Goal: Transaction & Acquisition: Purchase product/service

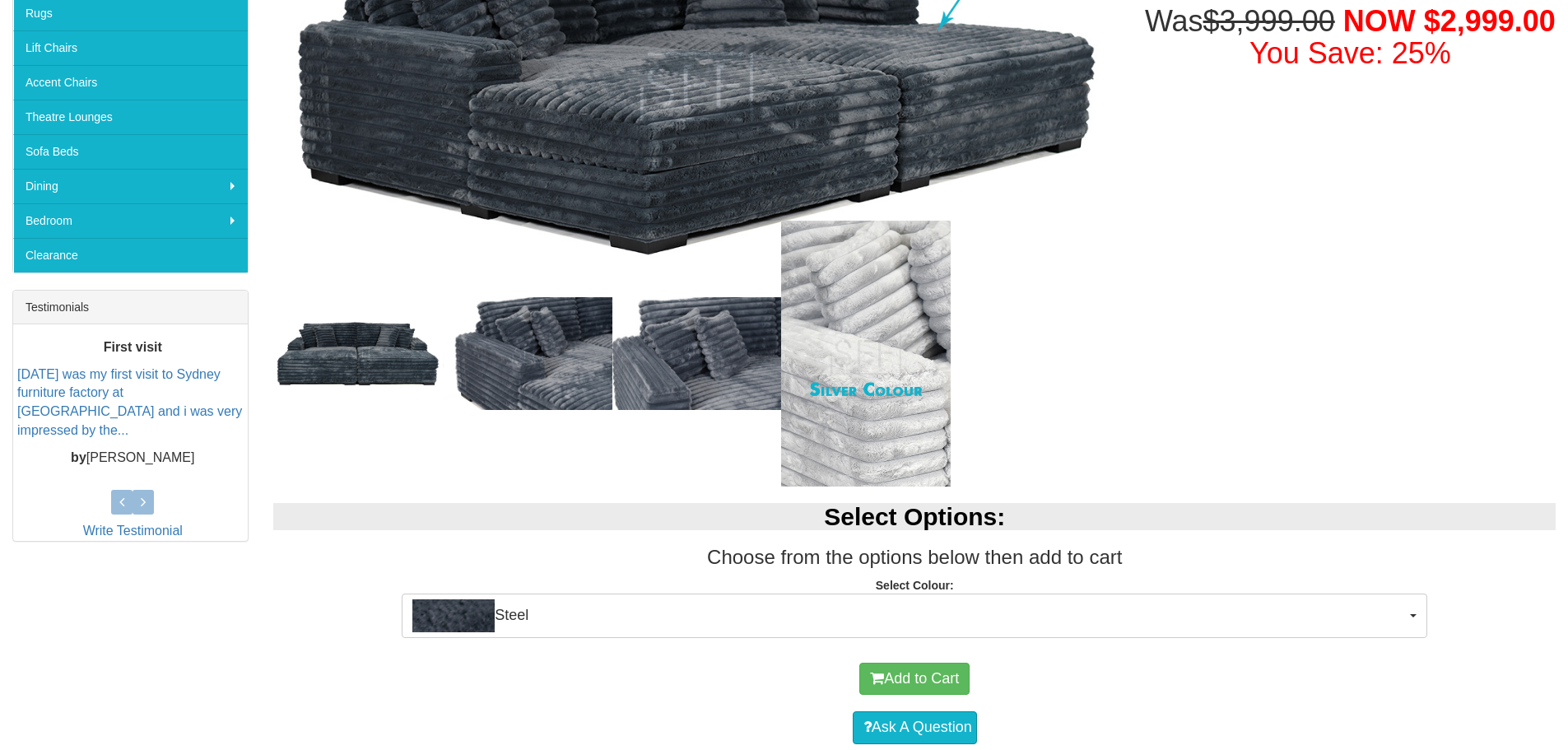
scroll to position [412, 0]
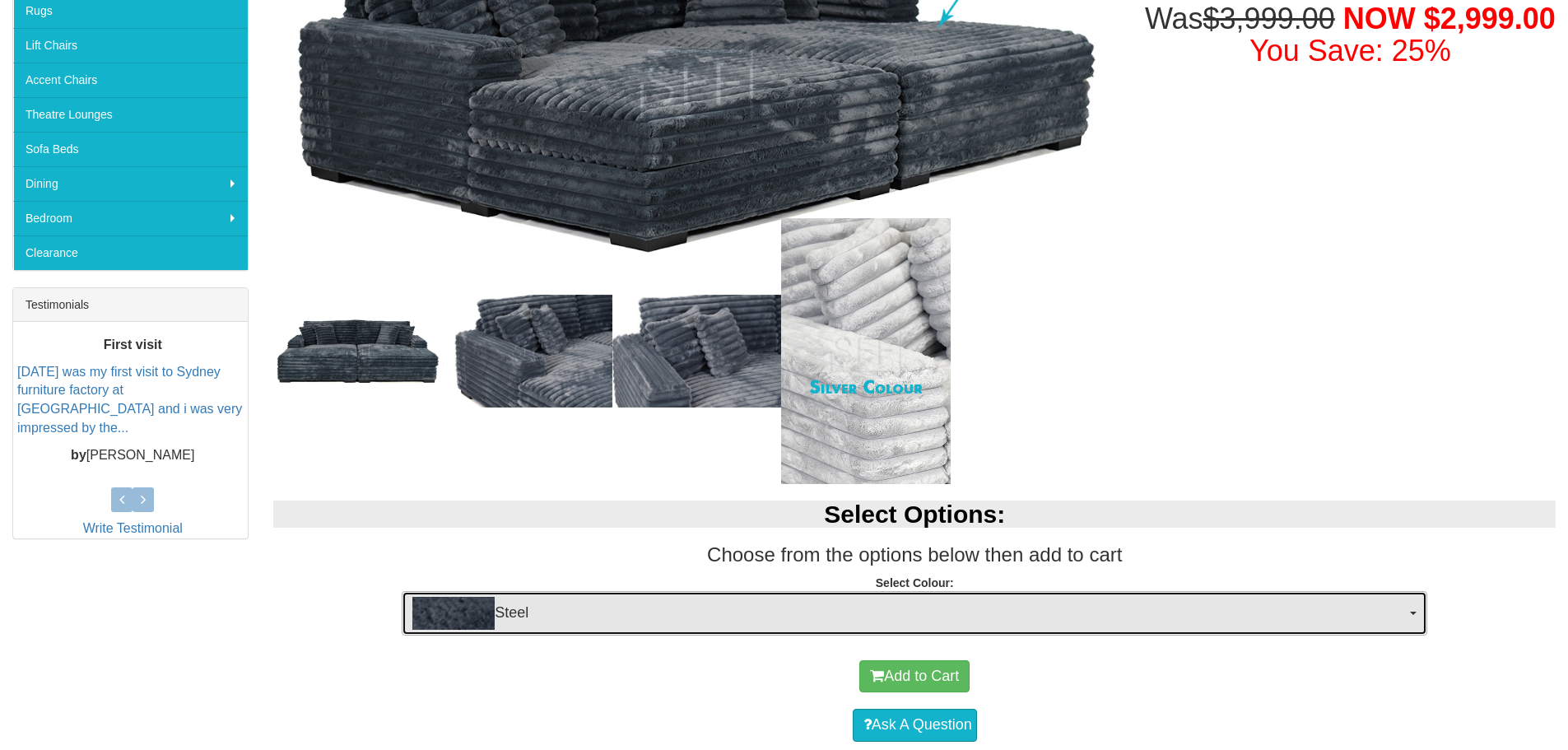
click at [1401, 611] on span "Steel" at bounding box center [908, 613] width 993 height 33
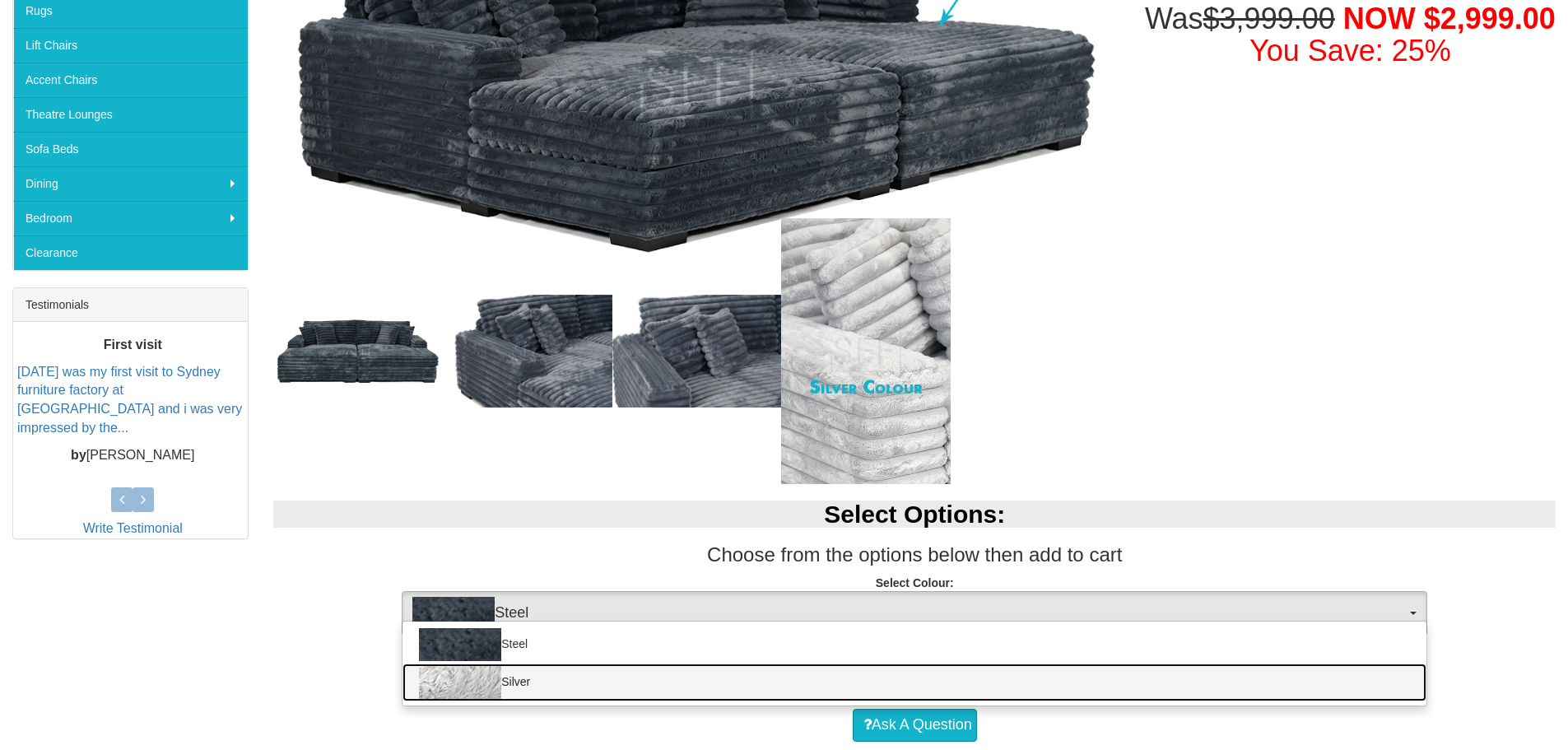
click at [1358, 674] on link "Silver" at bounding box center [914, 681] width 1024 height 38
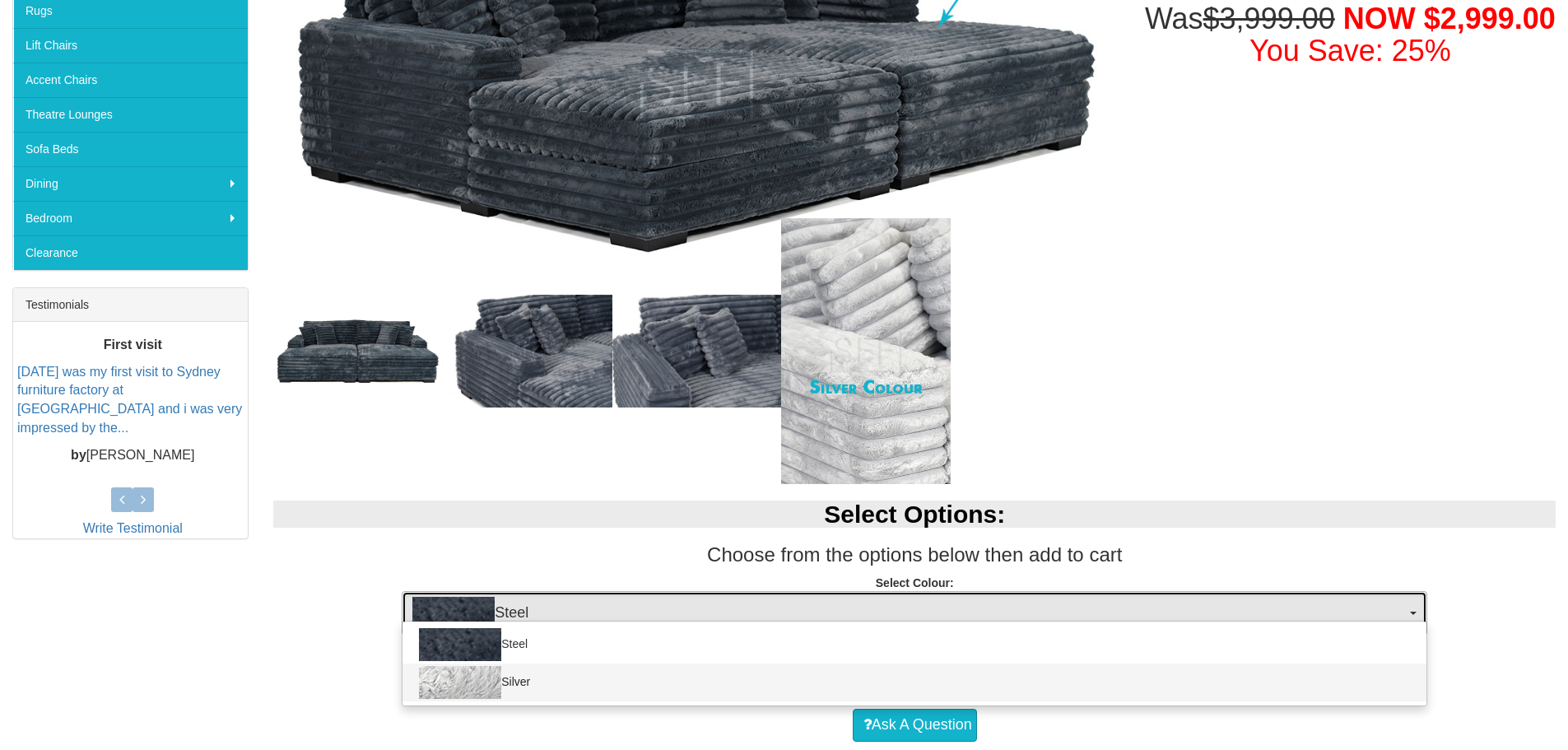
select select "1493"
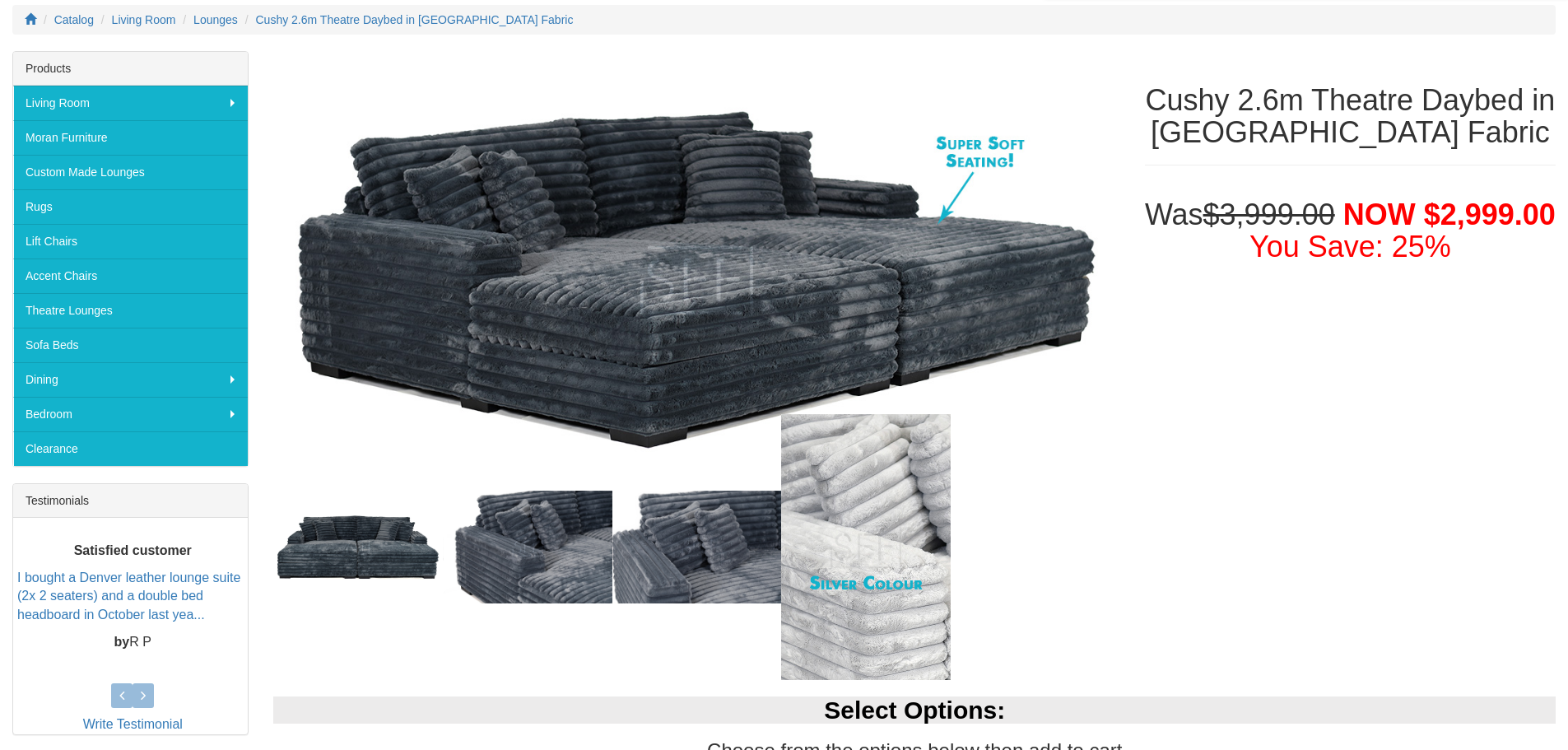
scroll to position [0, 0]
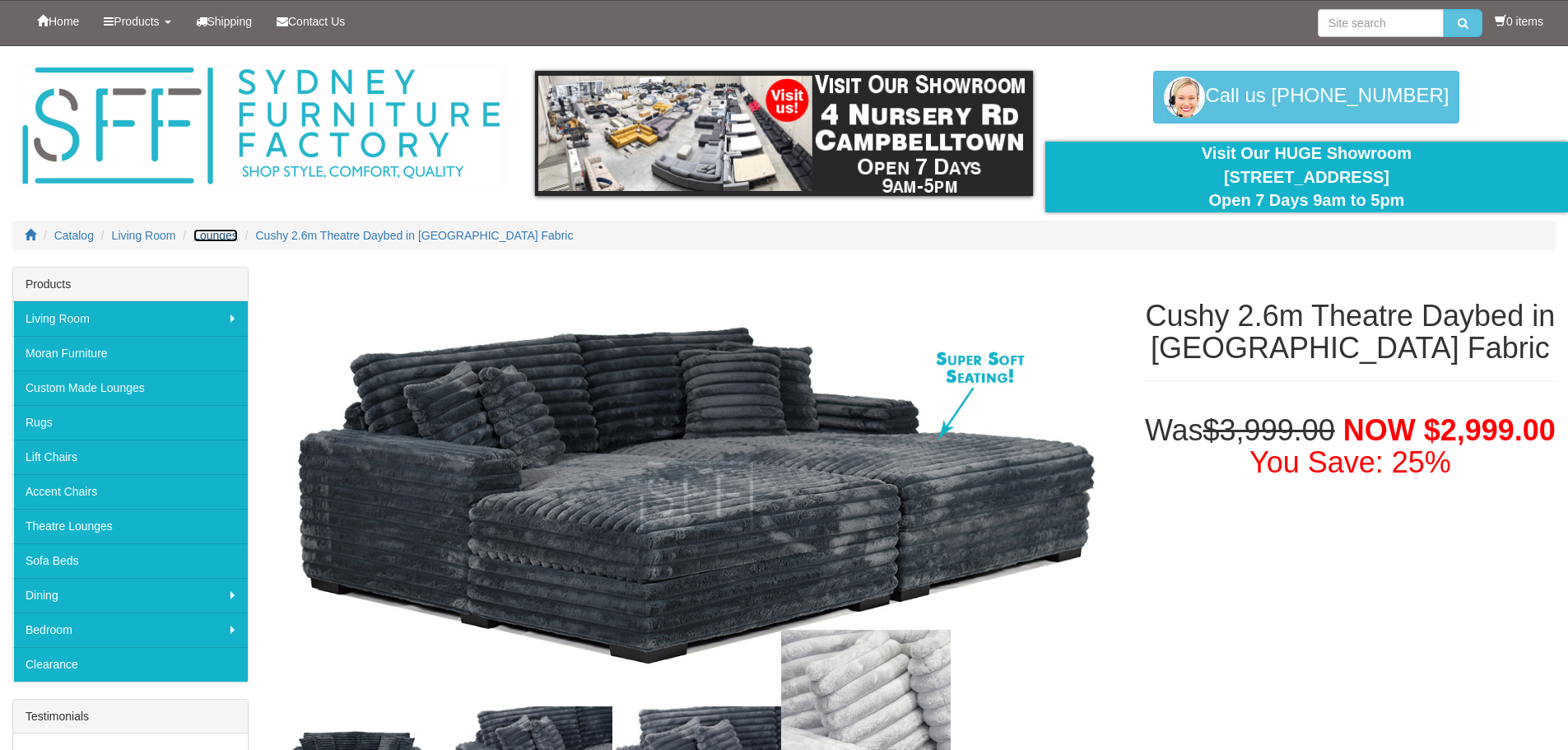
click at [221, 238] on span "Lounges" at bounding box center [215, 234] width 44 height 13
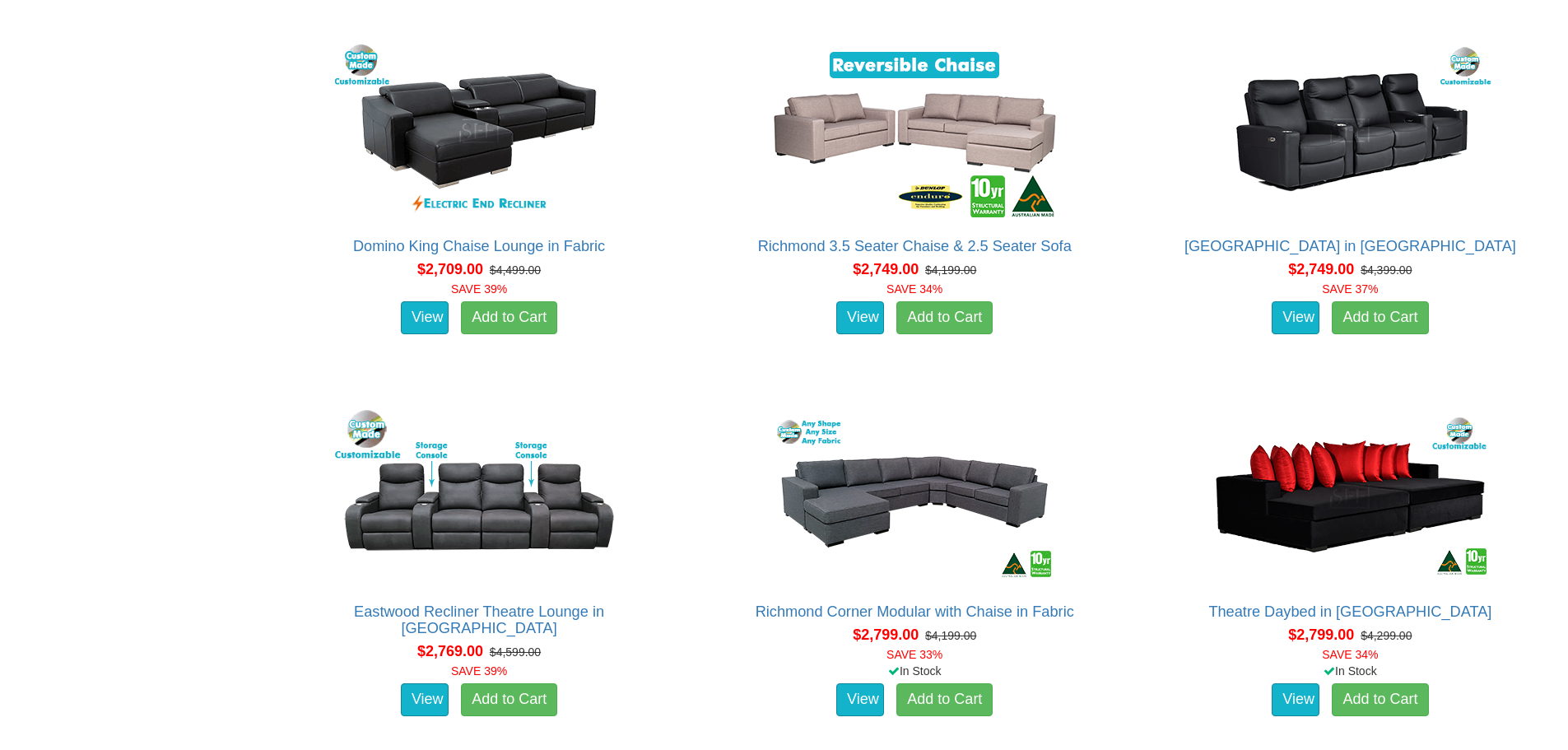
scroll to position [4607, 0]
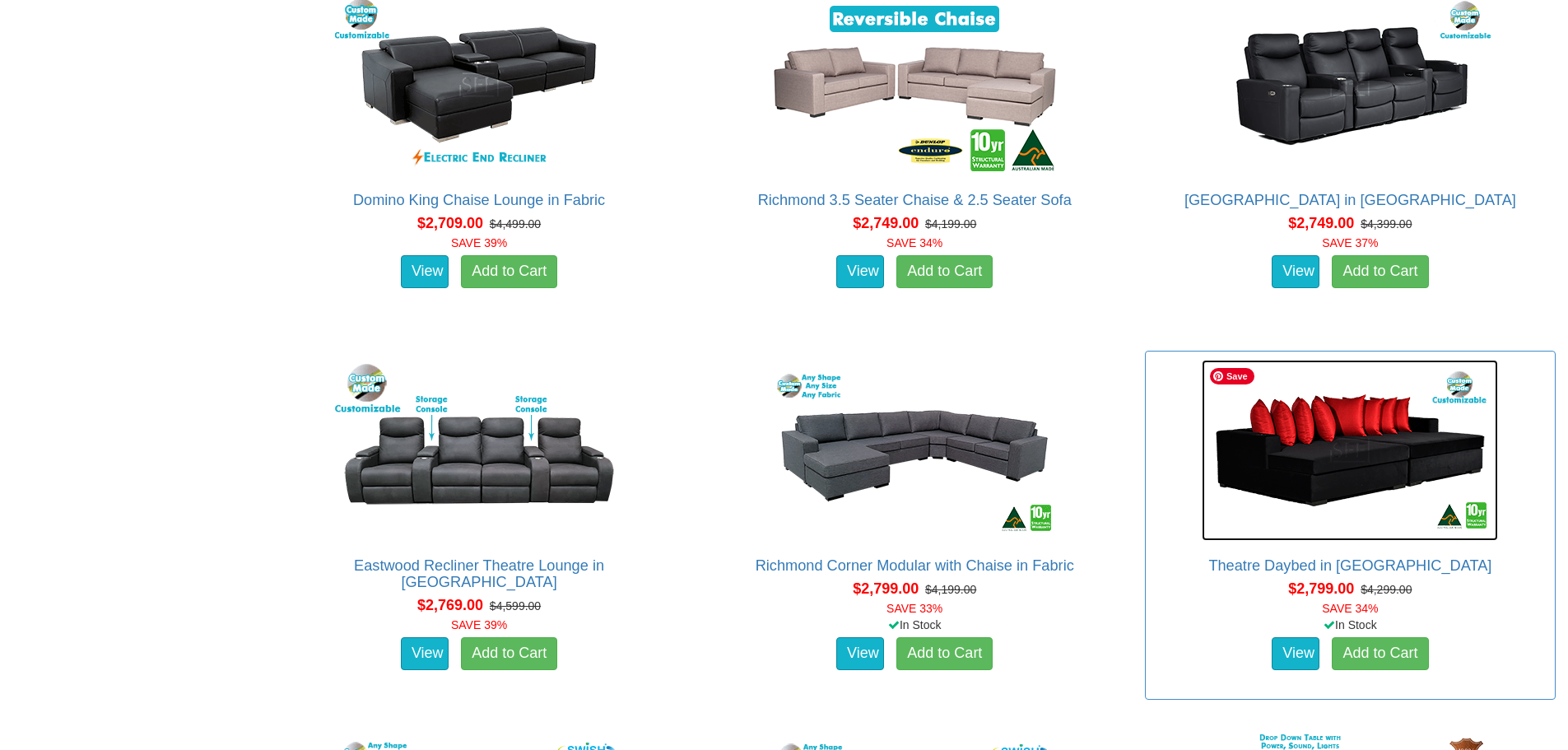
click at [1287, 474] on img at bounding box center [1349, 450] width 296 height 181
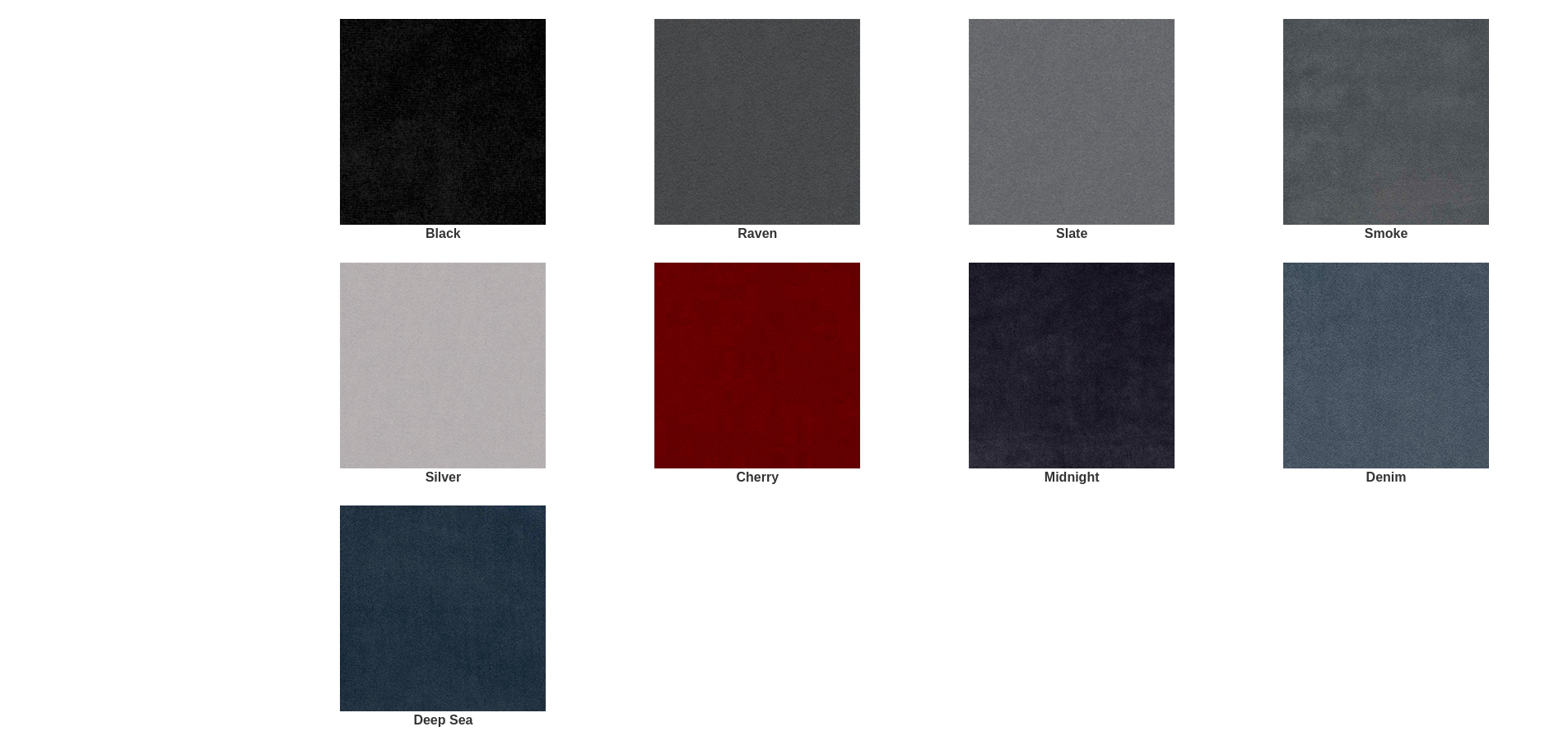
scroll to position [1466, 0]
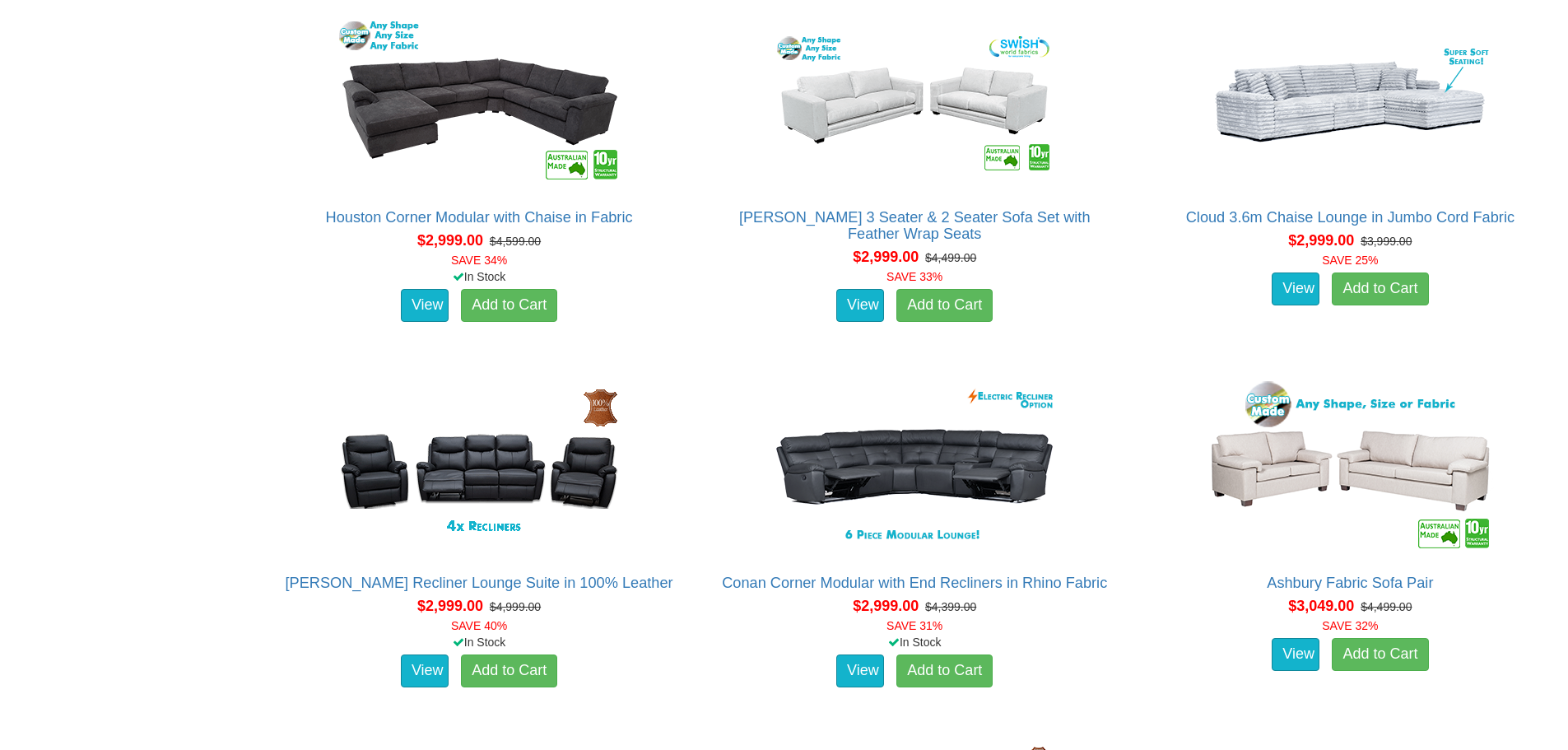
scroll to position [6418, 0]
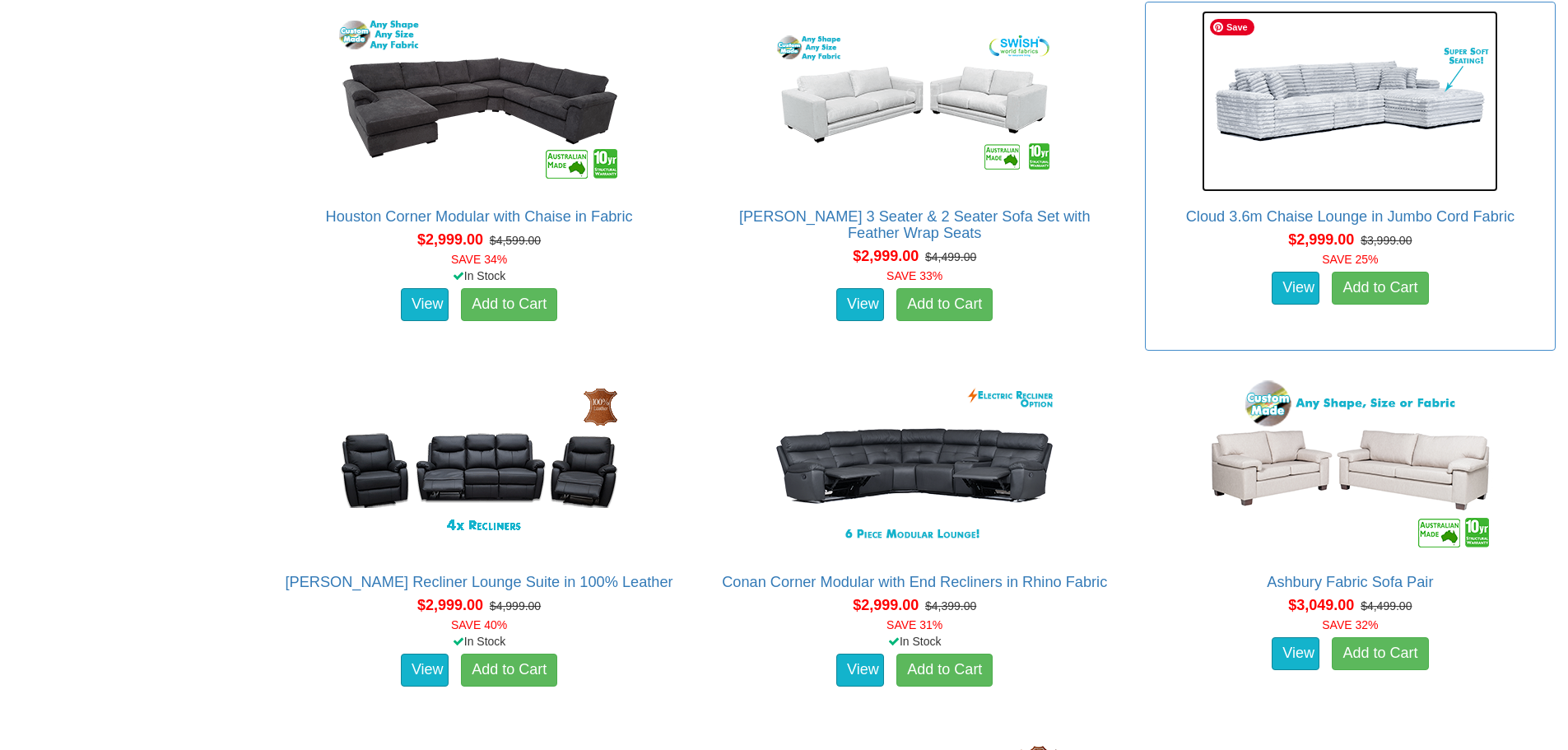
click at [1396, 100] on img at bounding box center [1349, 101] width 296 height 181
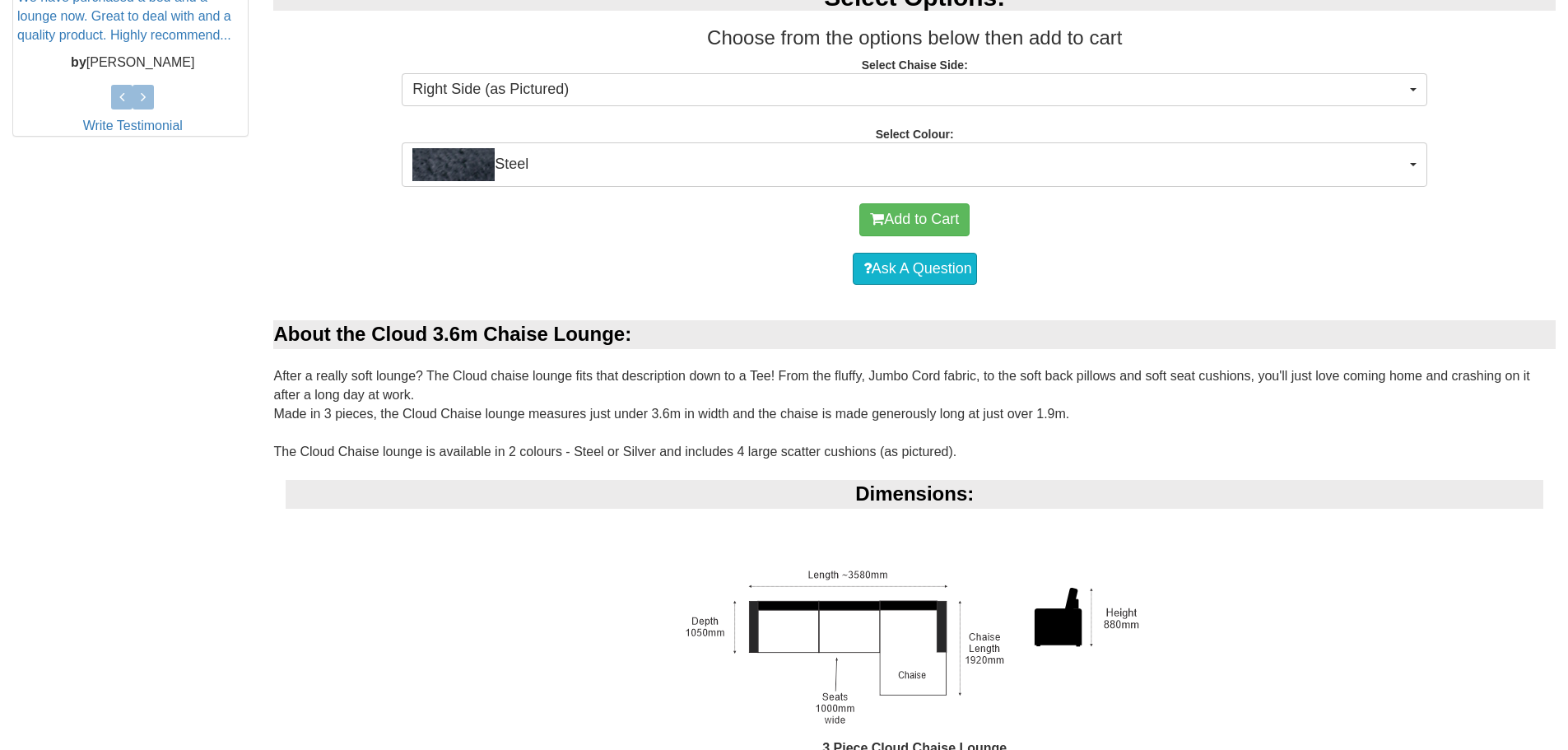
scroll to position [823, 0]
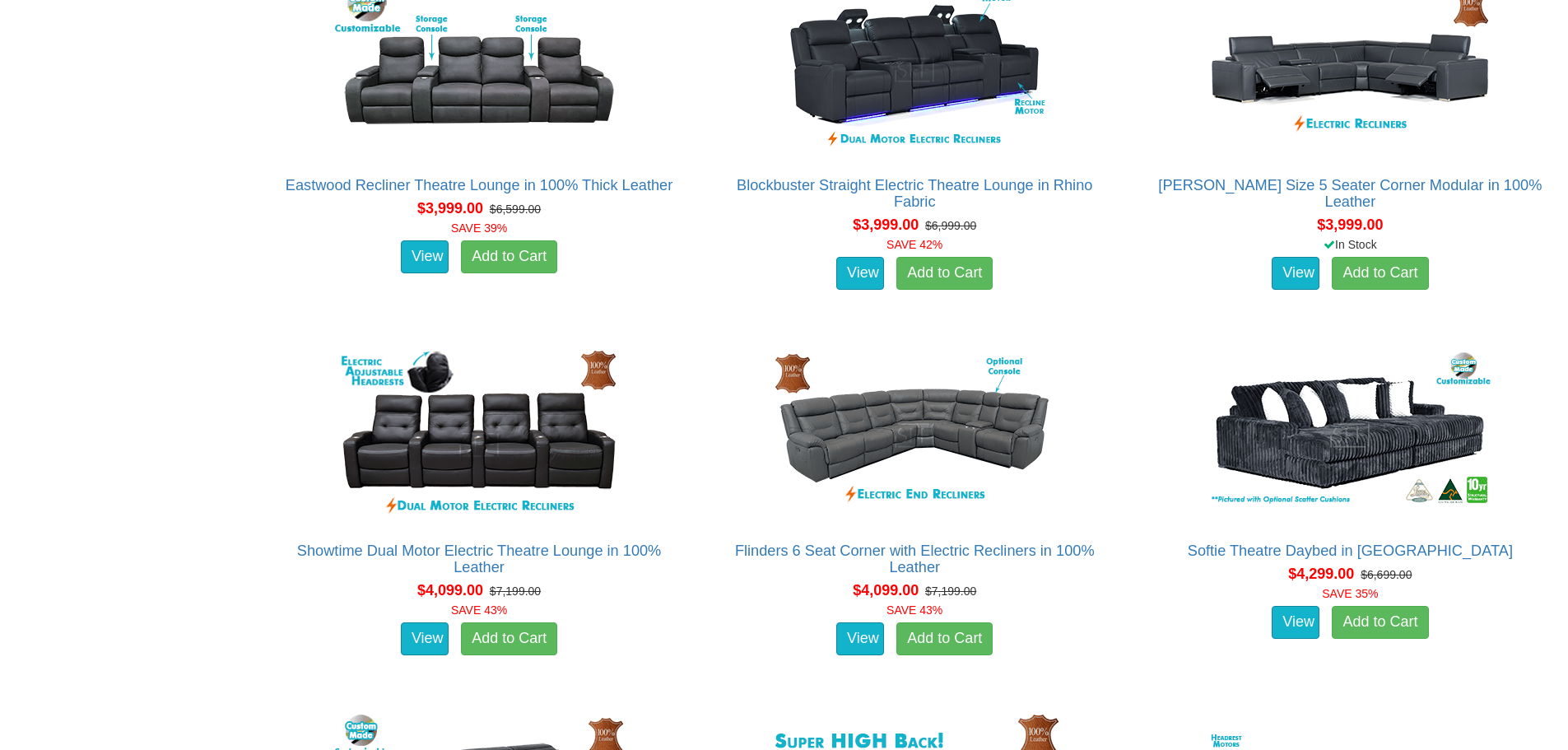
scroll to position [10695, 0]
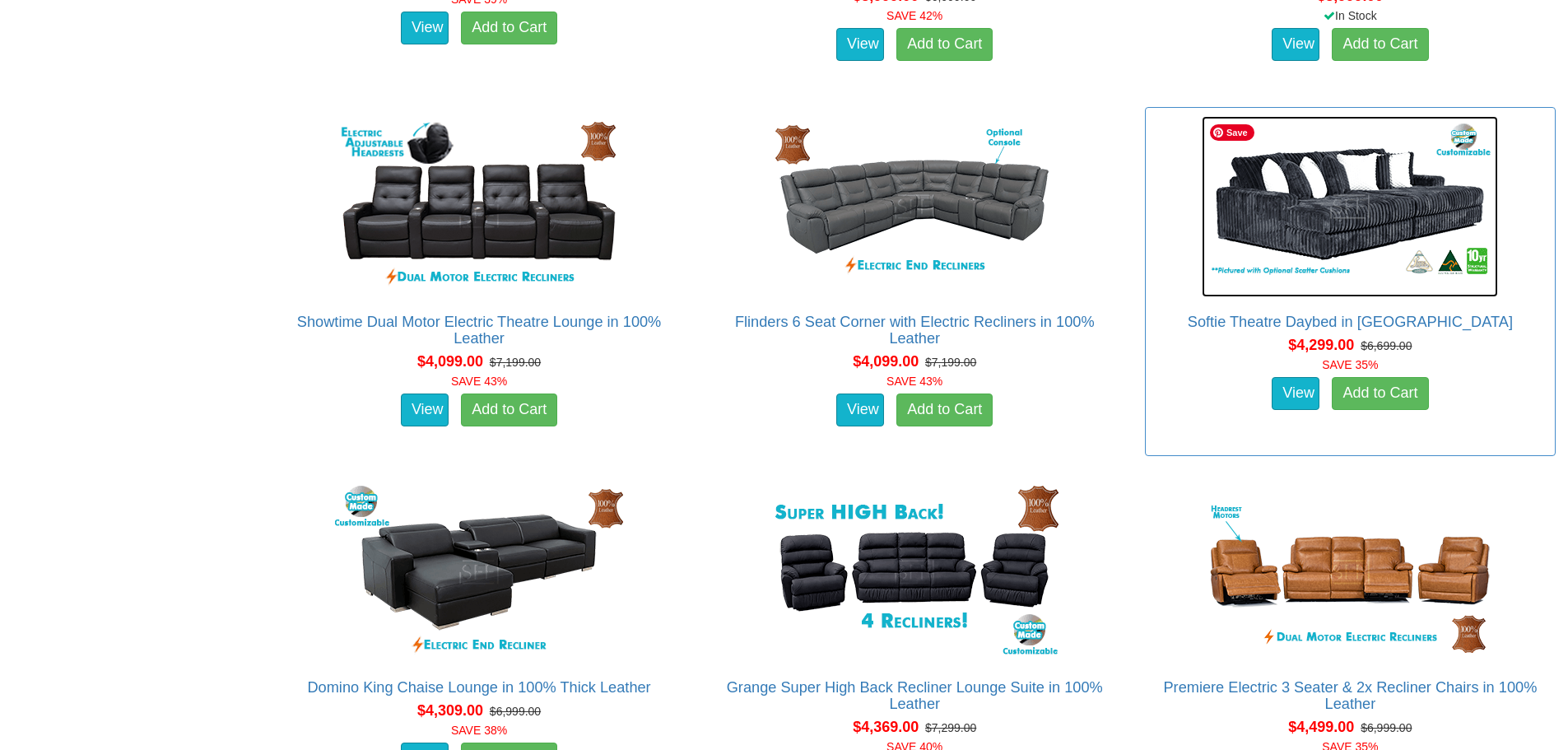
click at [1334, 210] on img at bounding box center [1349, 206] width 296 height 181
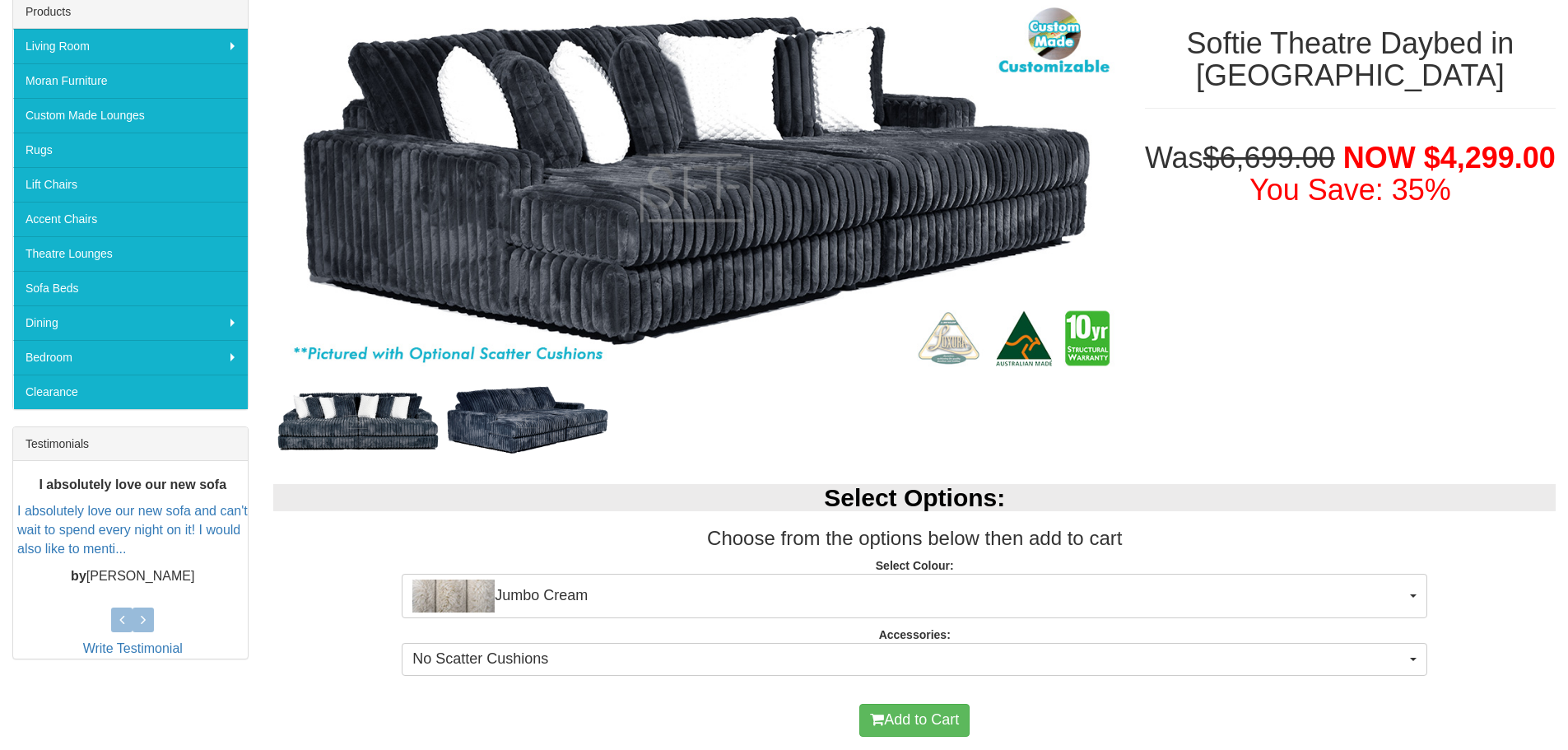
scroll to position [247, 0]
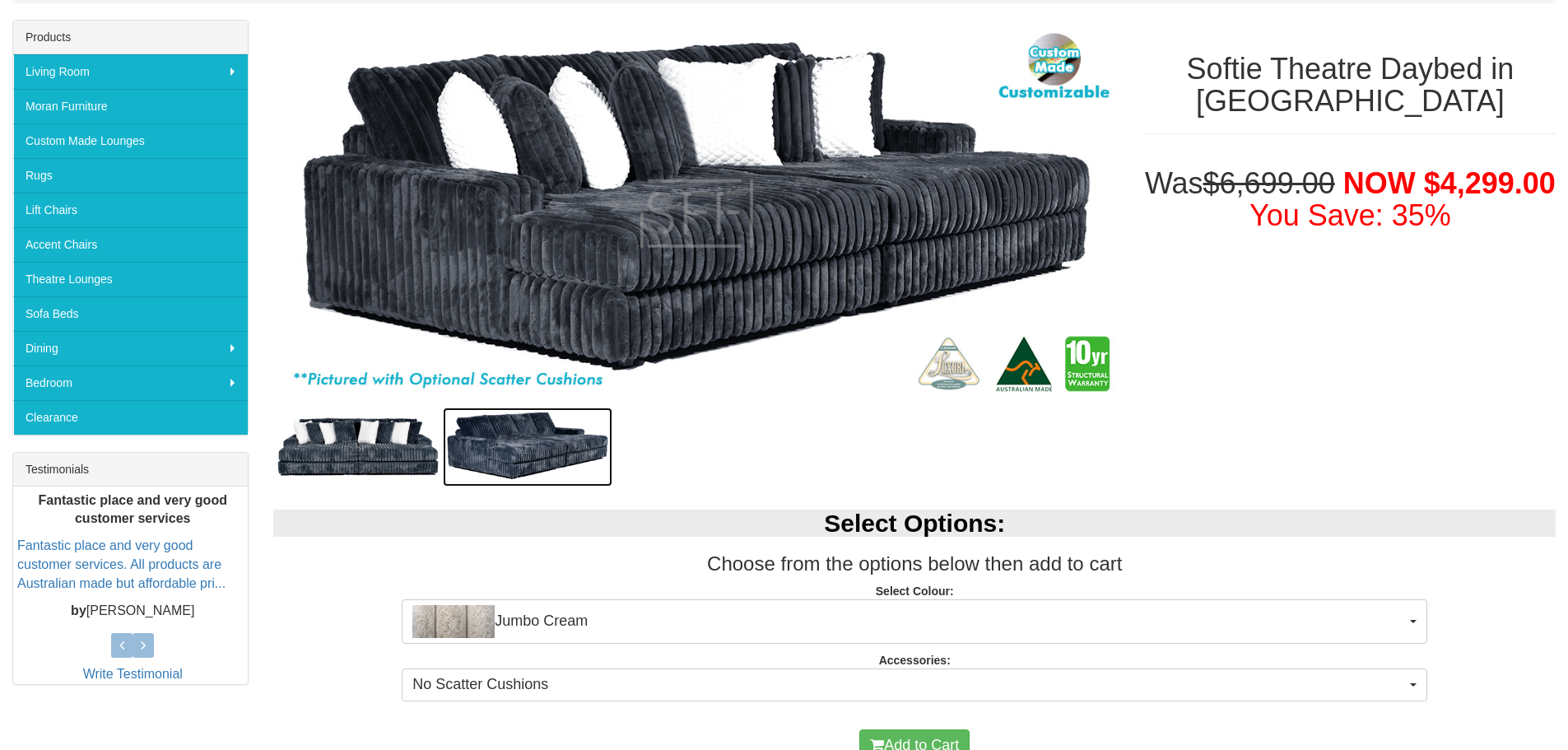
click at [501, 448] on img at bounding box center [527, 446] width 170 height 79
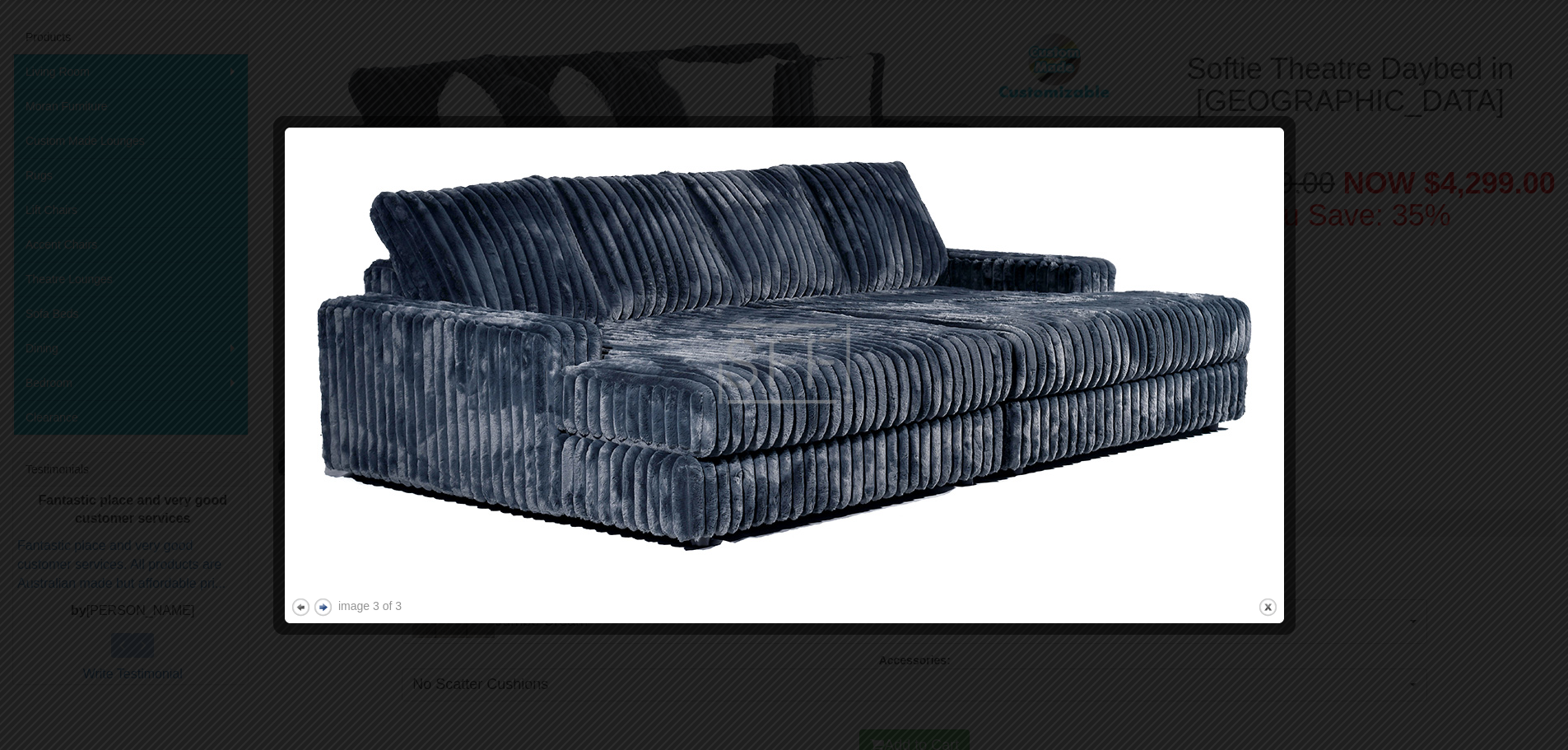
click at [320, 606] on button "next" at bounding box center [323, 606] width 21 height 21
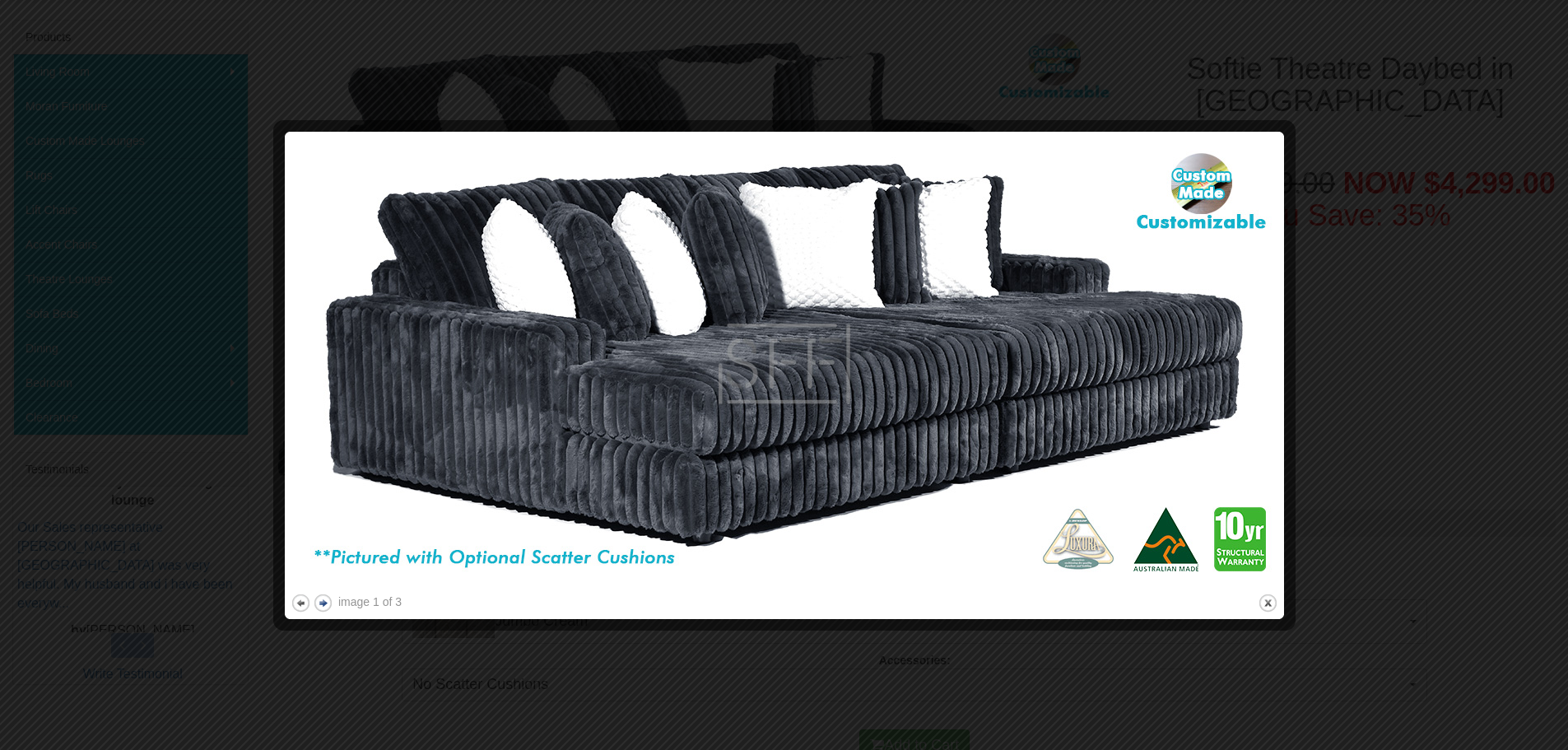
click at [323, 607] on button "next" at bounding box center [323, 602] width 21 height 21
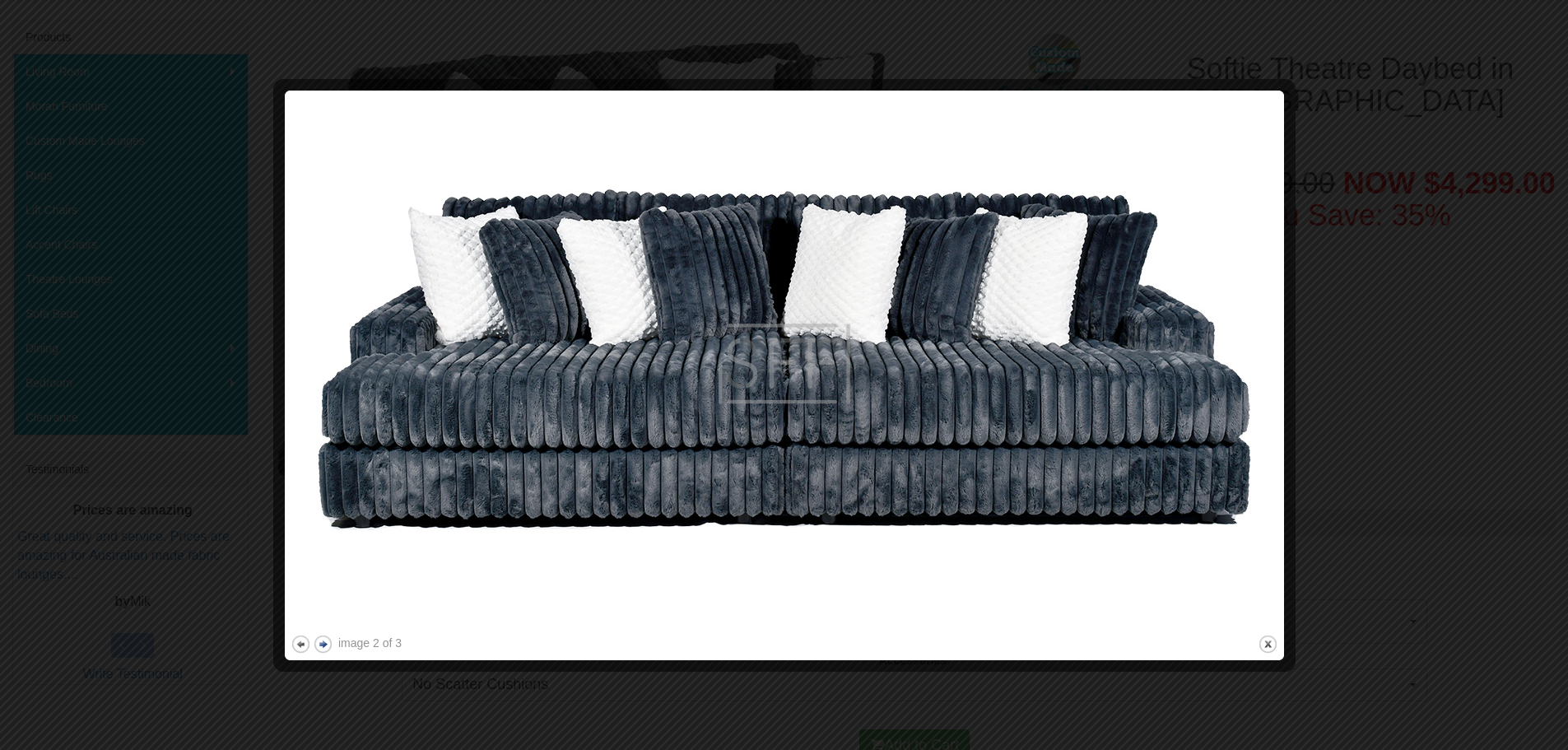
click at [325, 648] on button "next" at bounding box center [323, 643] width 21 height 21
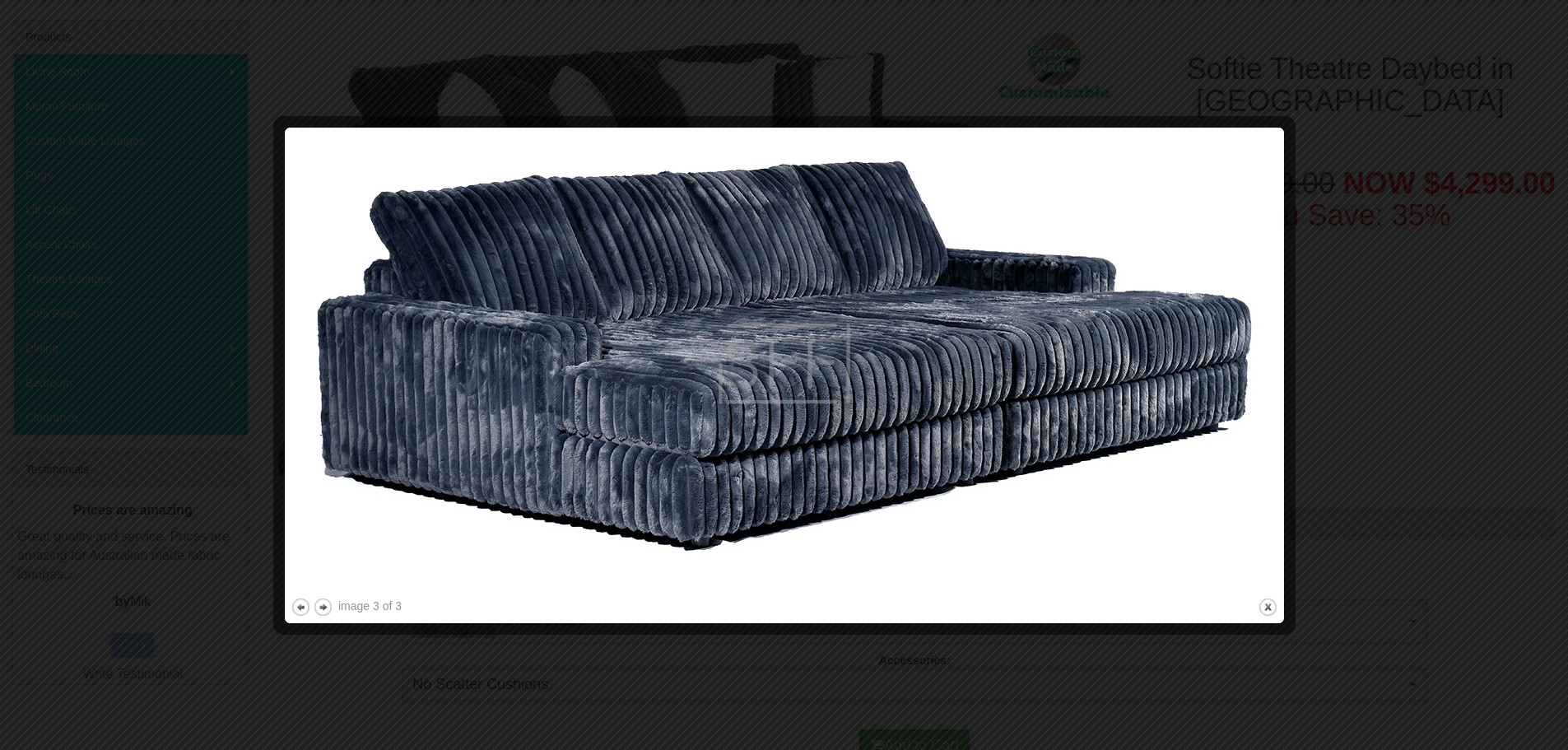
click at [1395, 389] on div at bounding box center [784, 375] width 1568 height 750
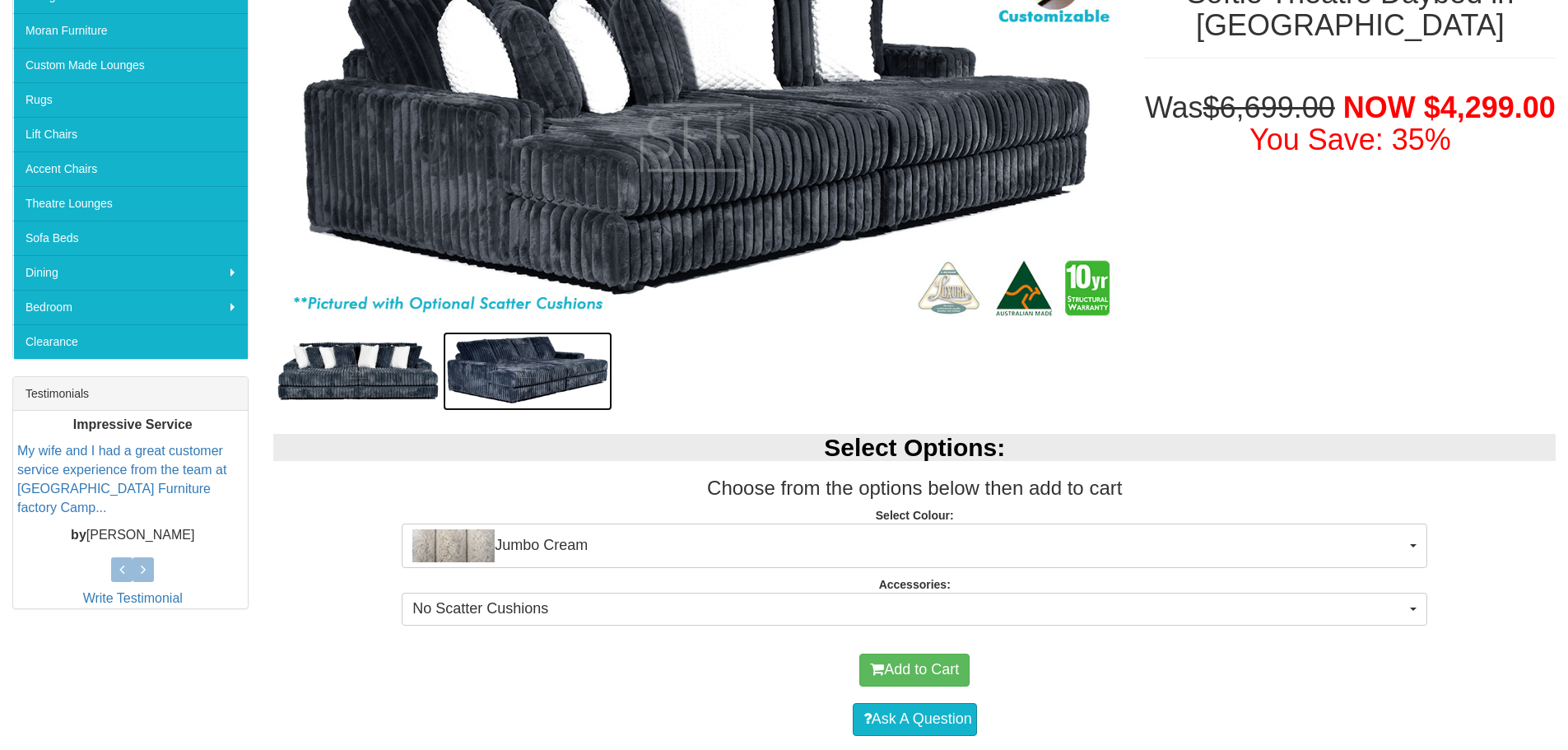
scroll to position [329, 0]
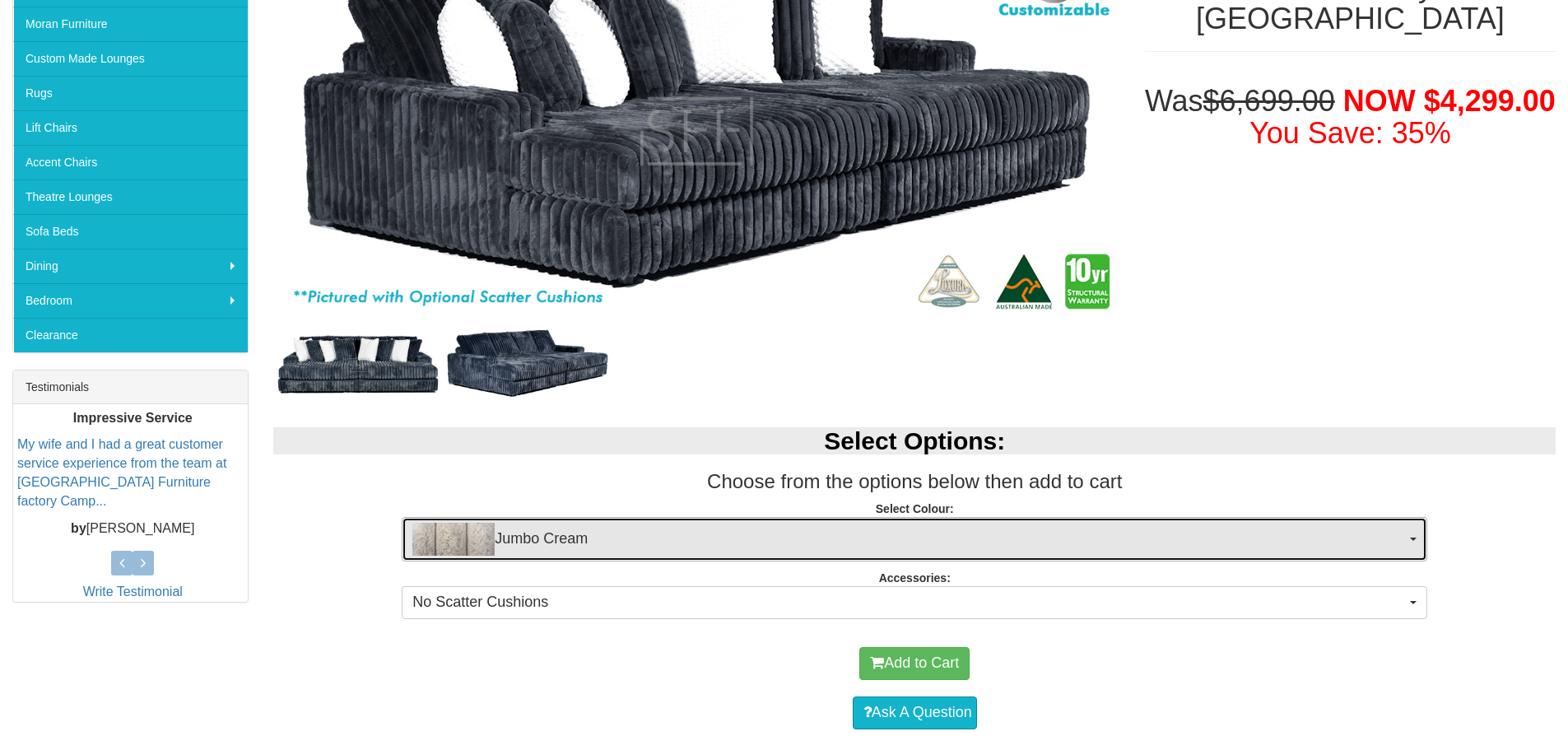
click at [1389, 534] on span "Jumbo Cream" at bounding box center [908, 539] width 993 height 33
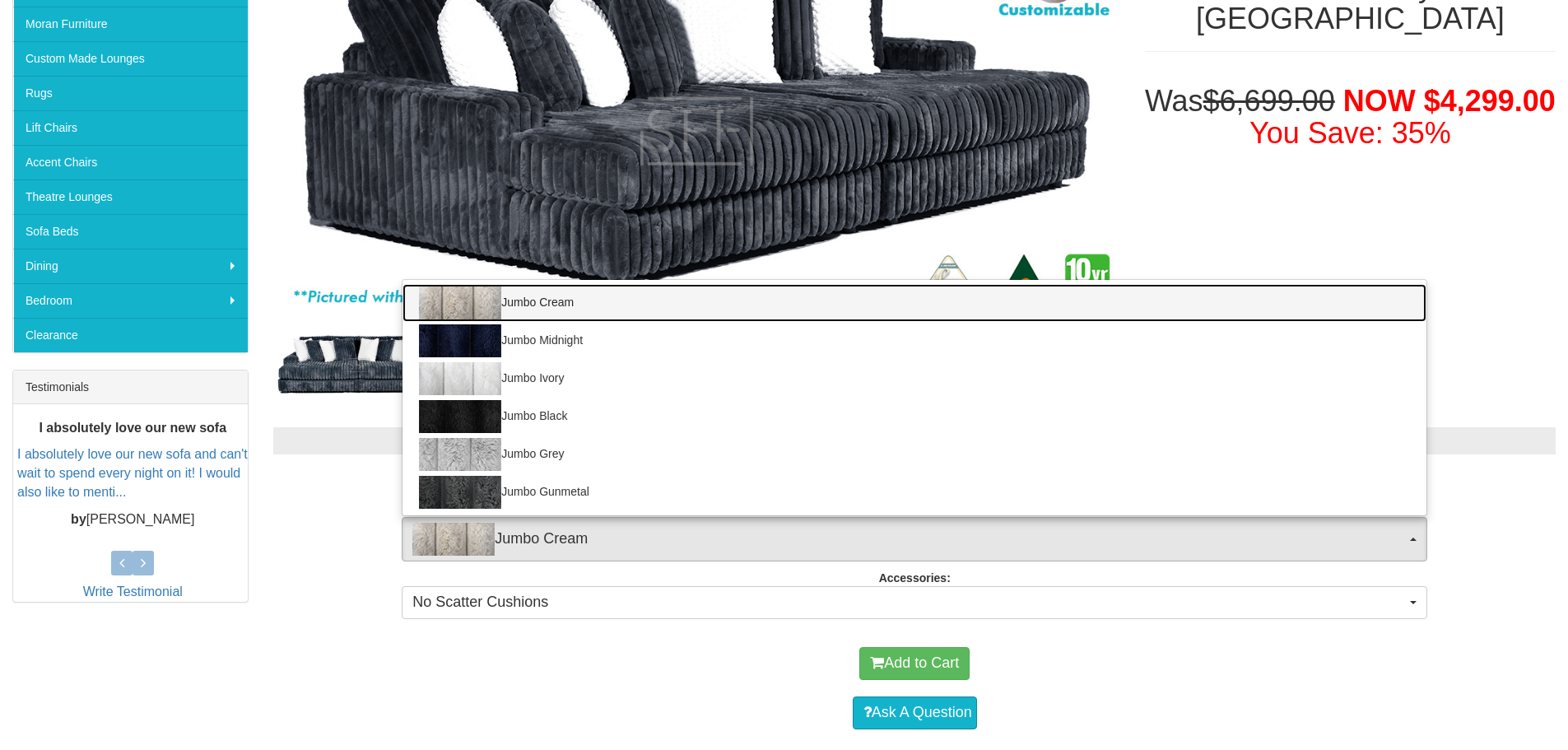
click at [585, 312] on link "Jumbo Cream" at bounding box center [914, 303] width 1024 height 38
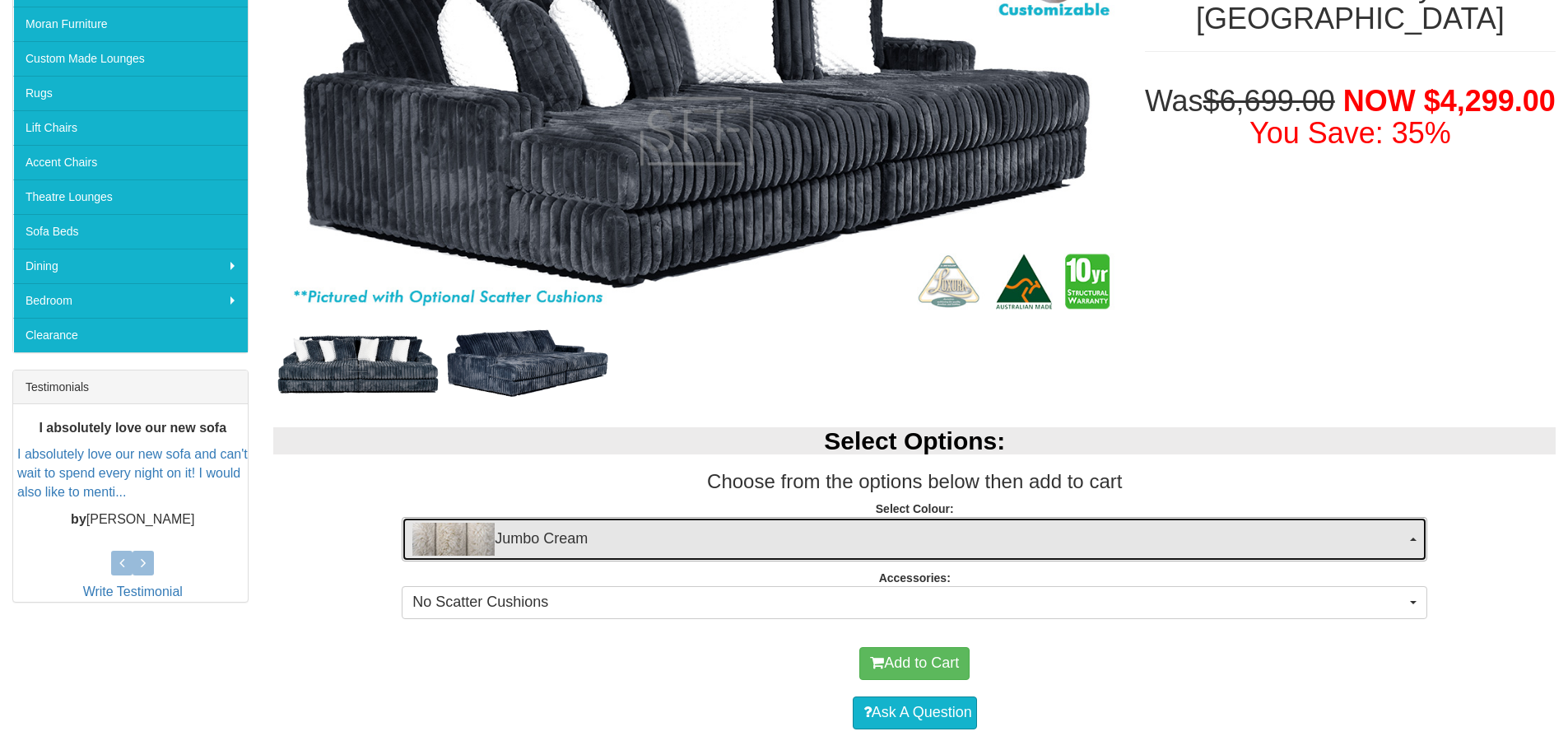
click at [577, 534] on span "Jumbo Cream" at bounding box center [908, 539] width 993 height 33
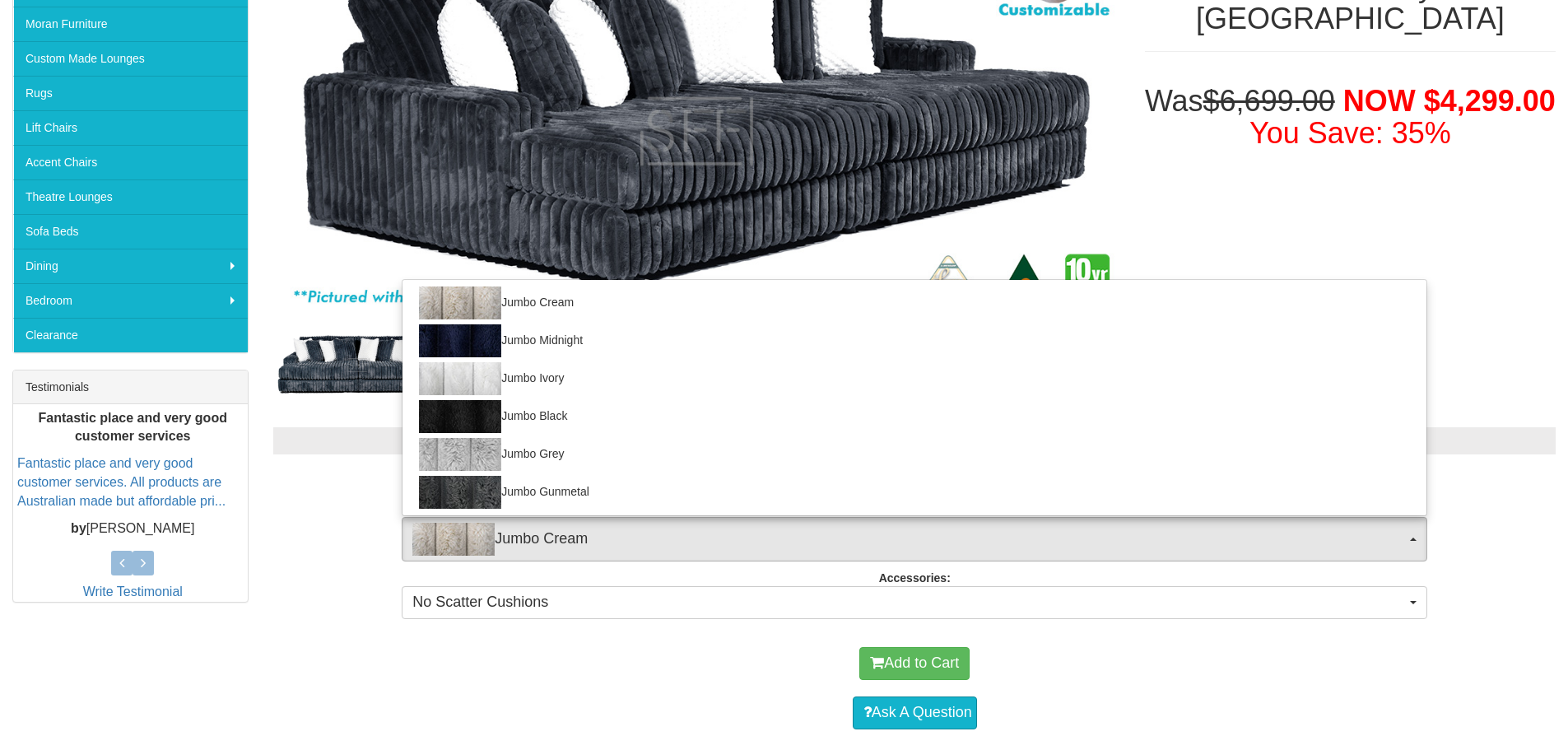
click at [555, 627] on div "Select Options: Choose from the options below then add to cart Select Colour: J…" at bounding box center [914, 521] width 1307 height 220
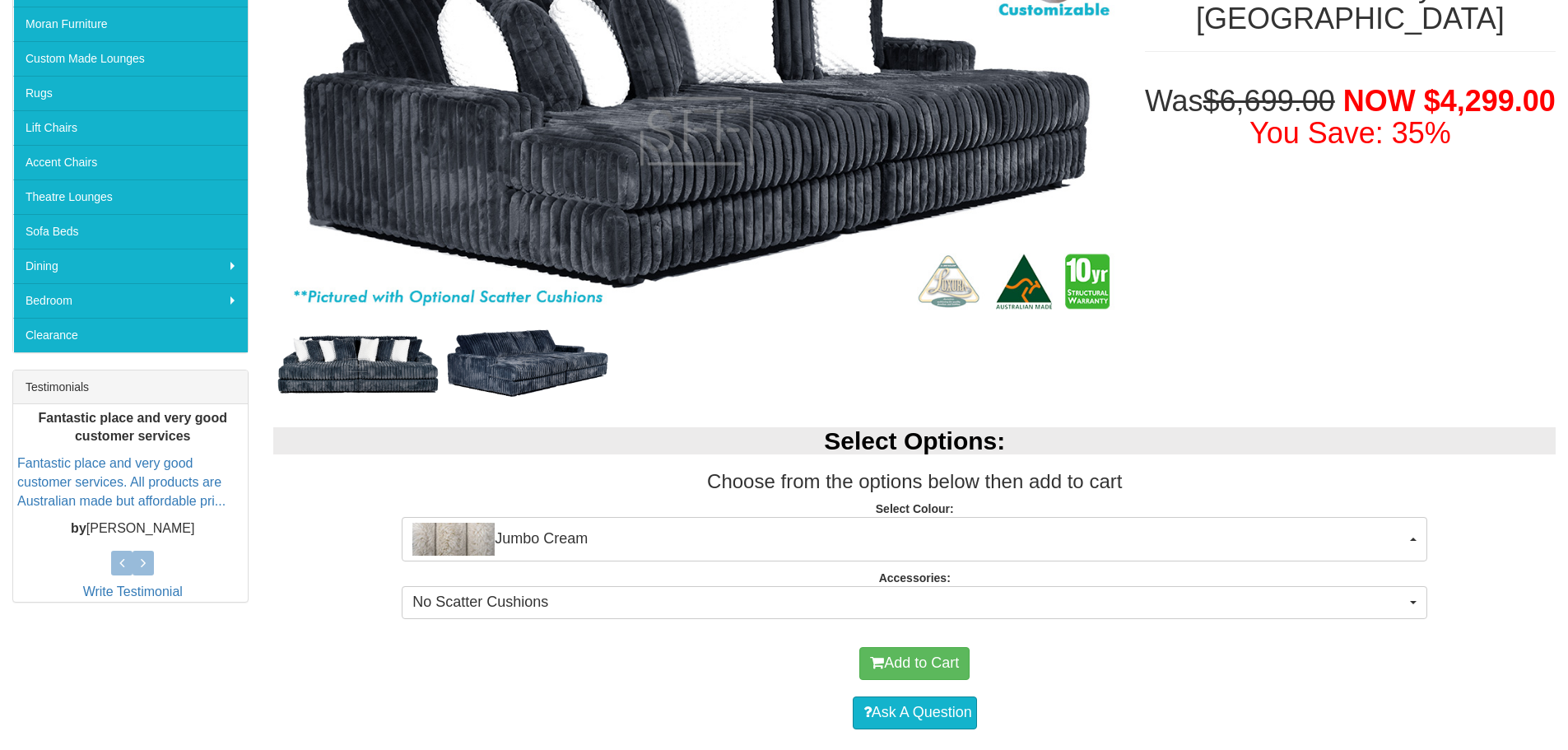
click at [540, 569] on div "Select Options: Choose from the options below then add to cart Select Colour: J…" at bounding box center [914, 521] width 1307 height 220
click at [545, 584] on div "Select Options: Choose from the options below then add to cart Select Colour: J…" at bounding box center [914, 521] width 1307 height 220
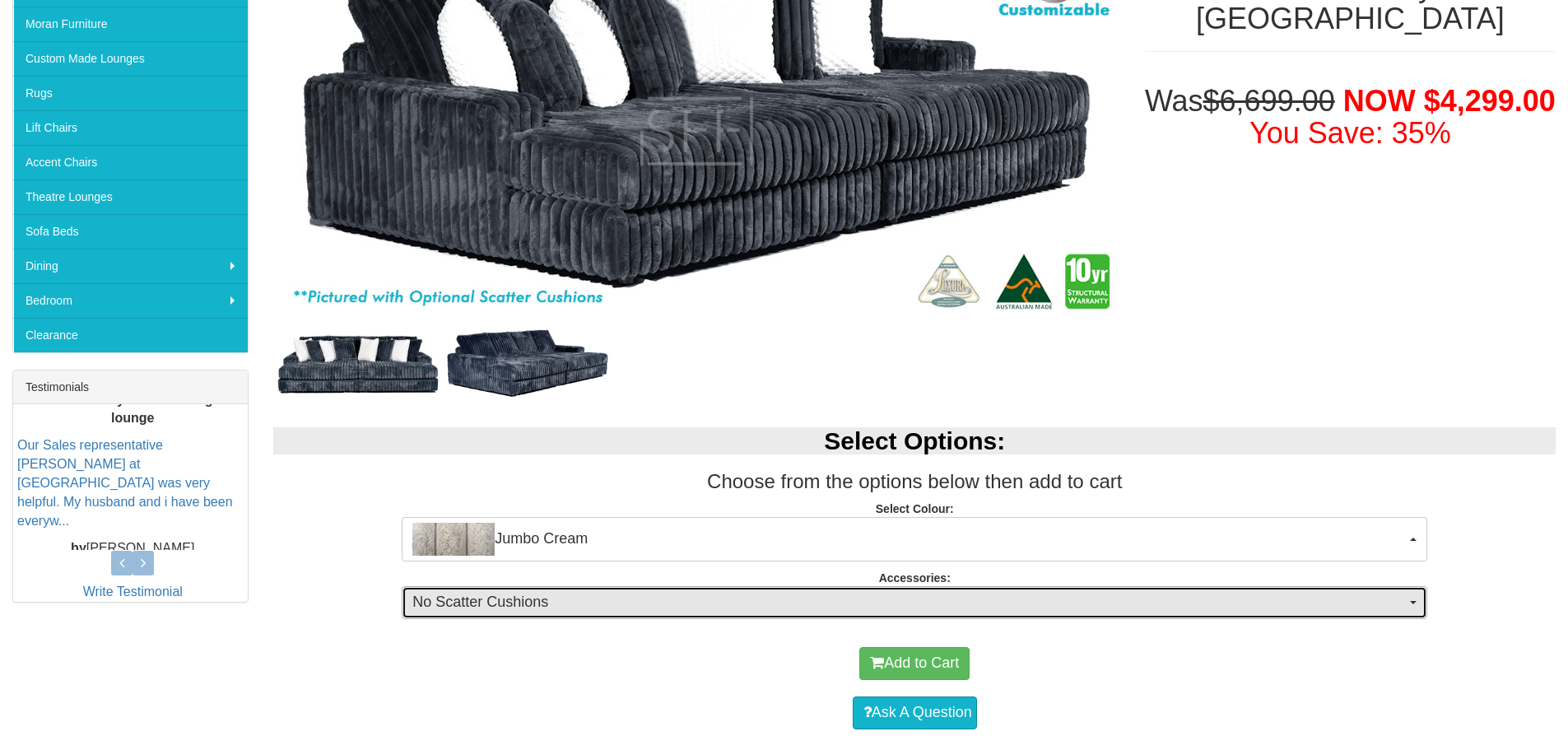
click at [548, 602] on span "No Scatter Cushions" at bounding box center [908, 602] width 993 height 22
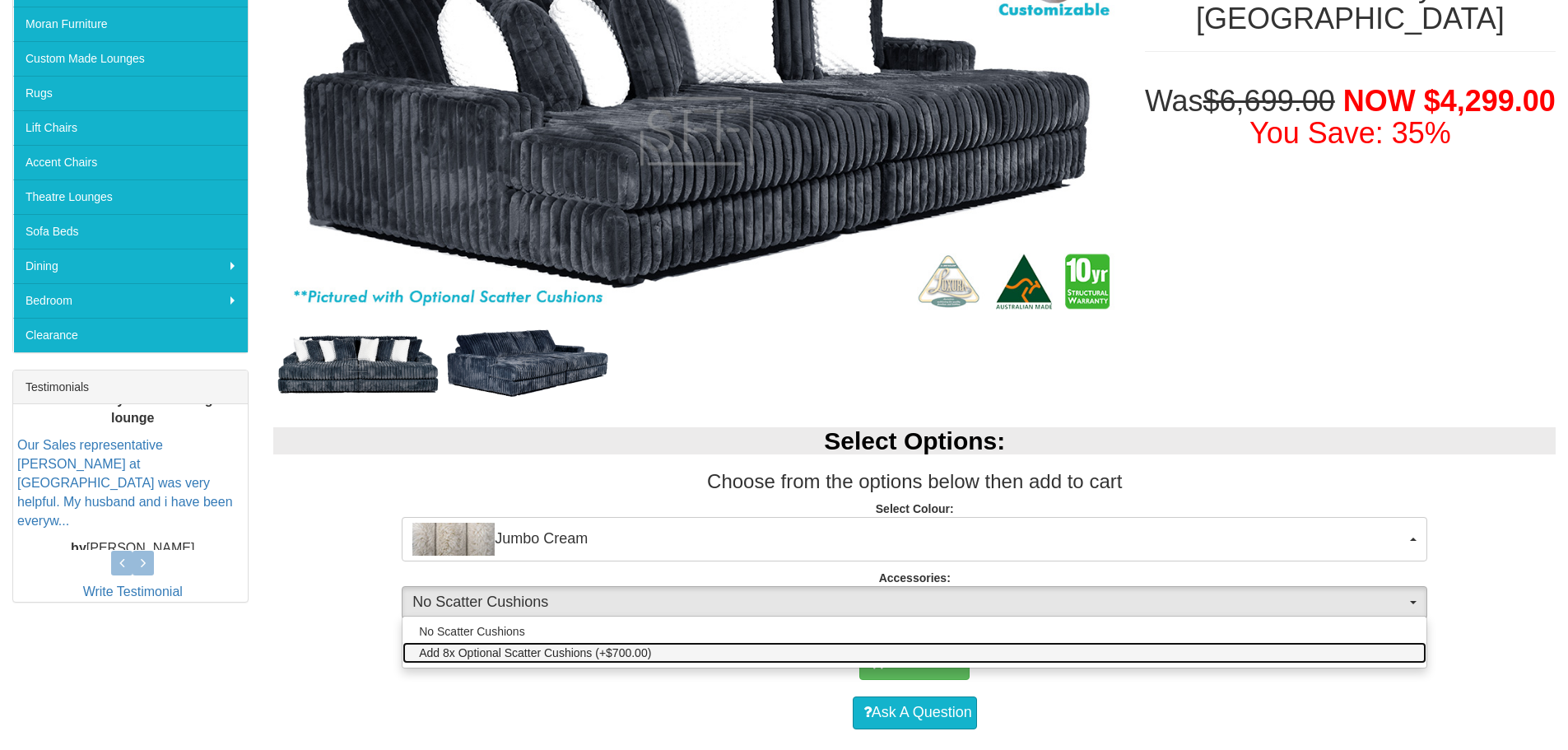
click at [576, 652] on span "Add 8x Optional Scatter Cushions (+$700.00)" at bounding box center [534, 652] width 232 height 17
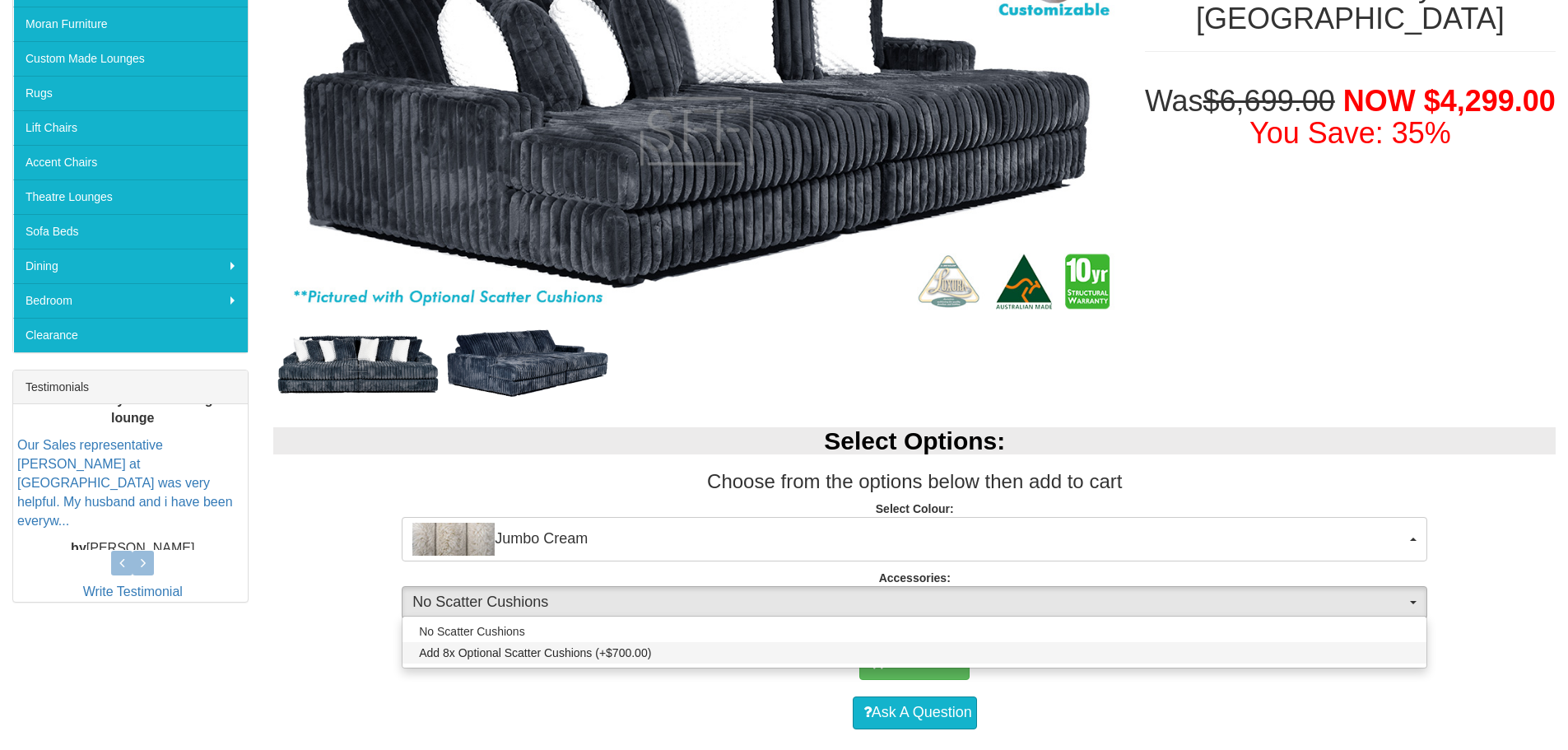
select select "1990"
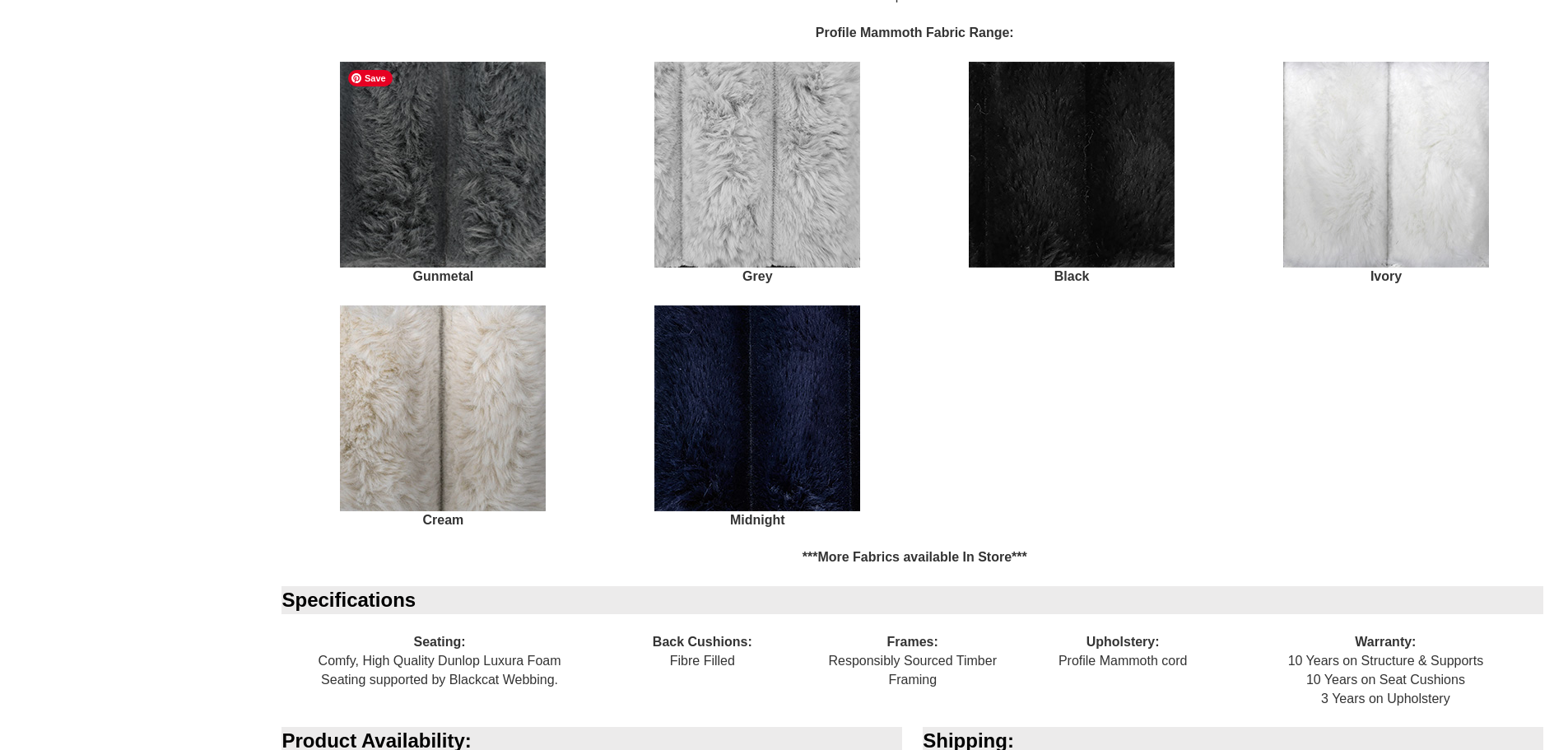
scroll to position [1727, 0]
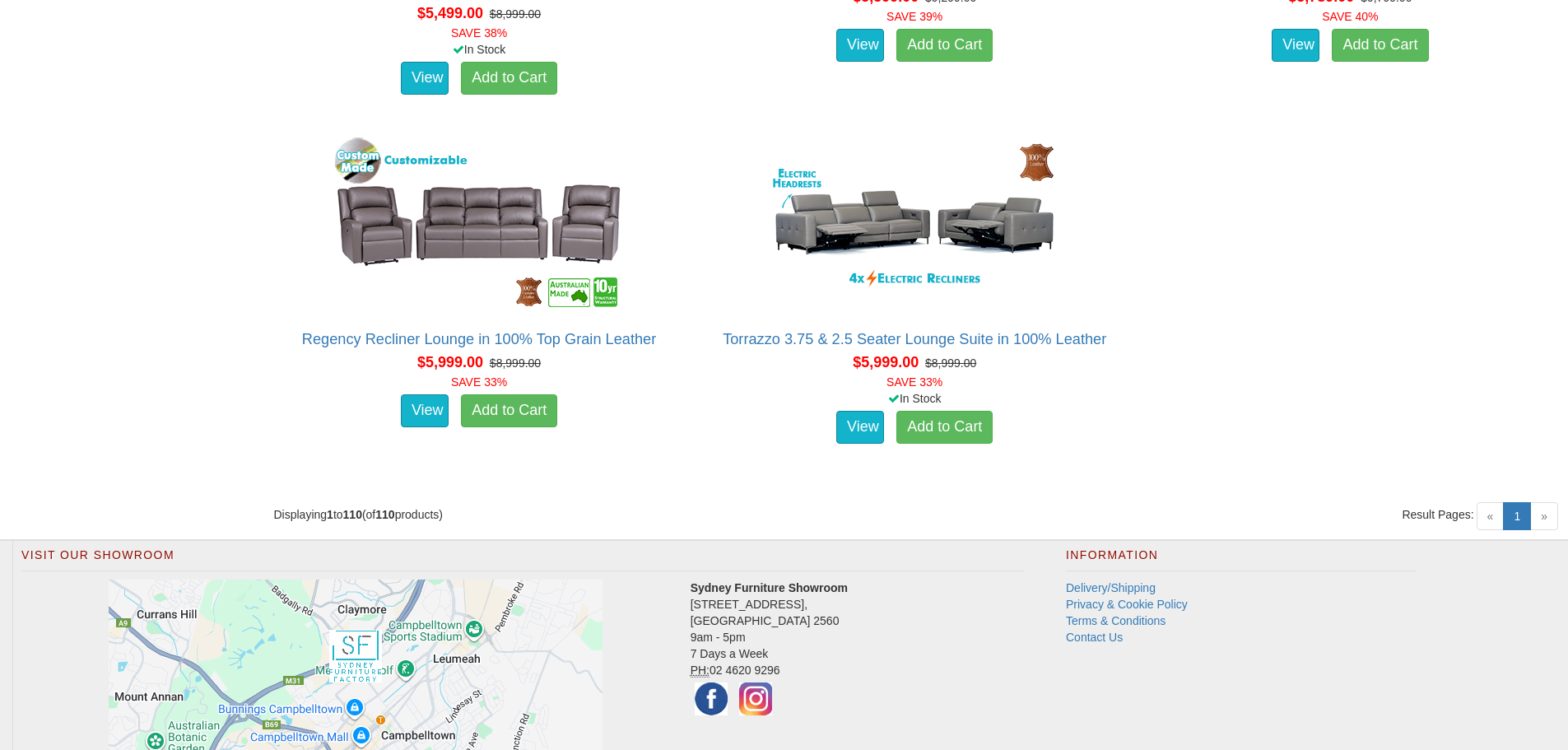
scroll to position [14069, 0]
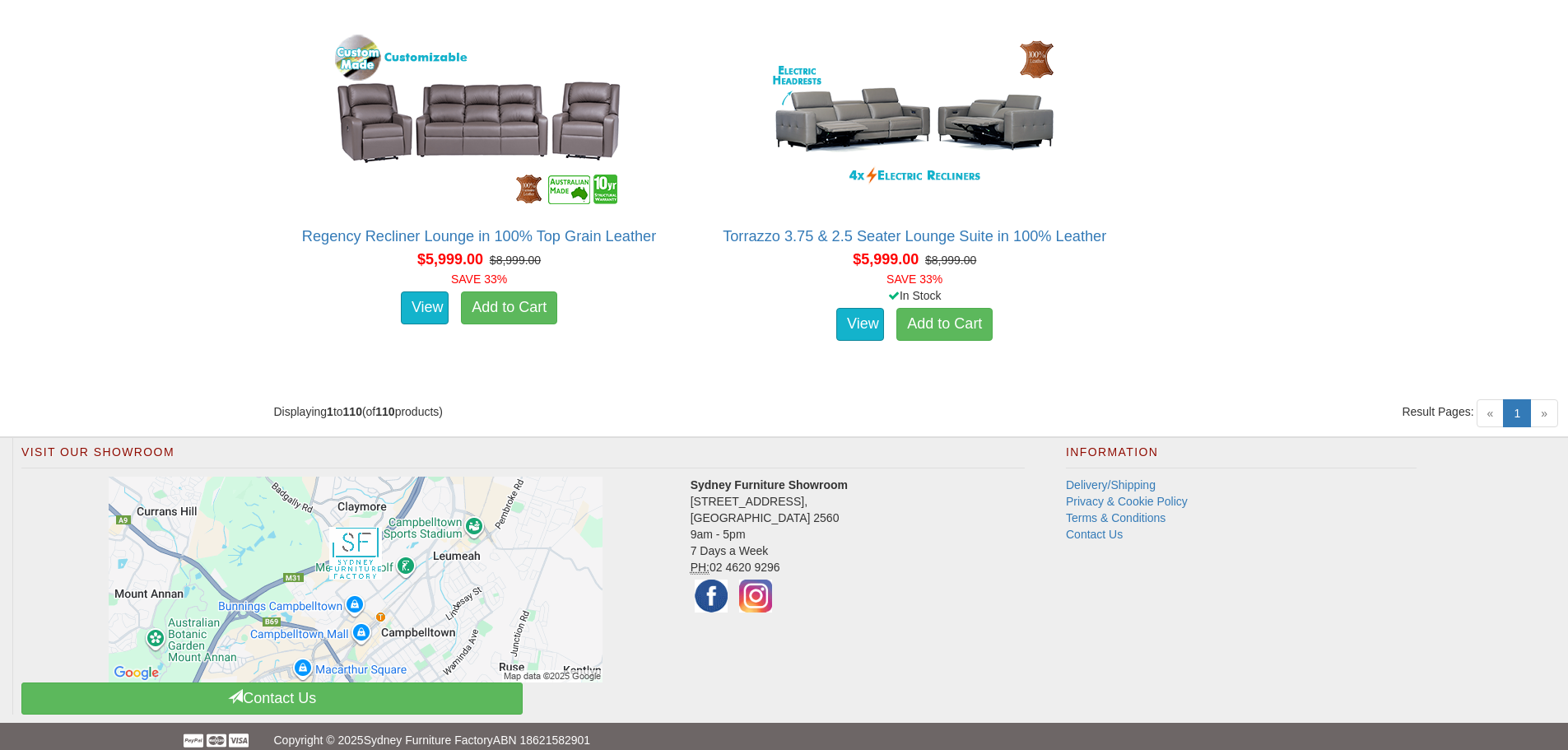
click at [1542, 413] on span "»" at bounding box center [1543, 413] width 28 height 28
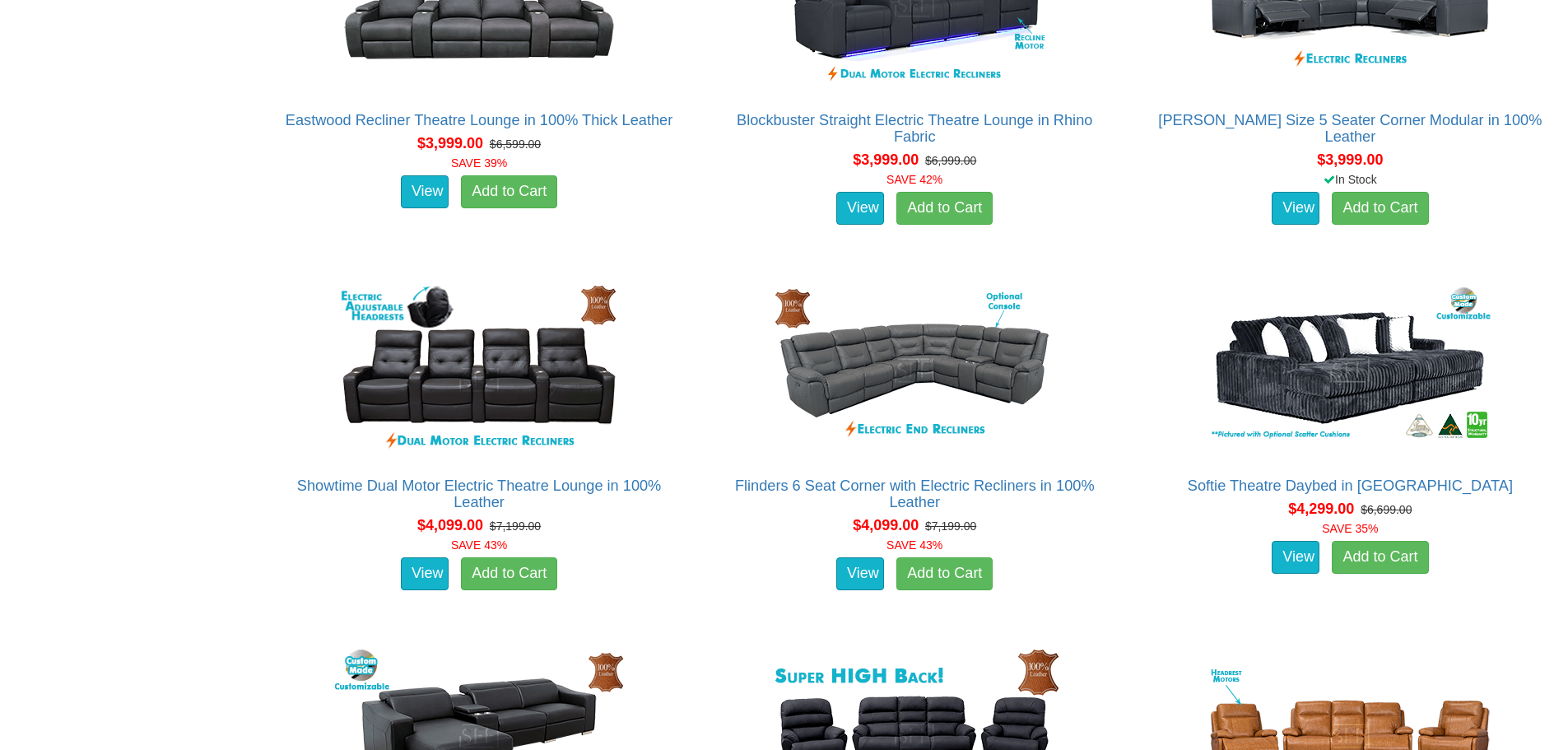
scroll to position [10531, 0]
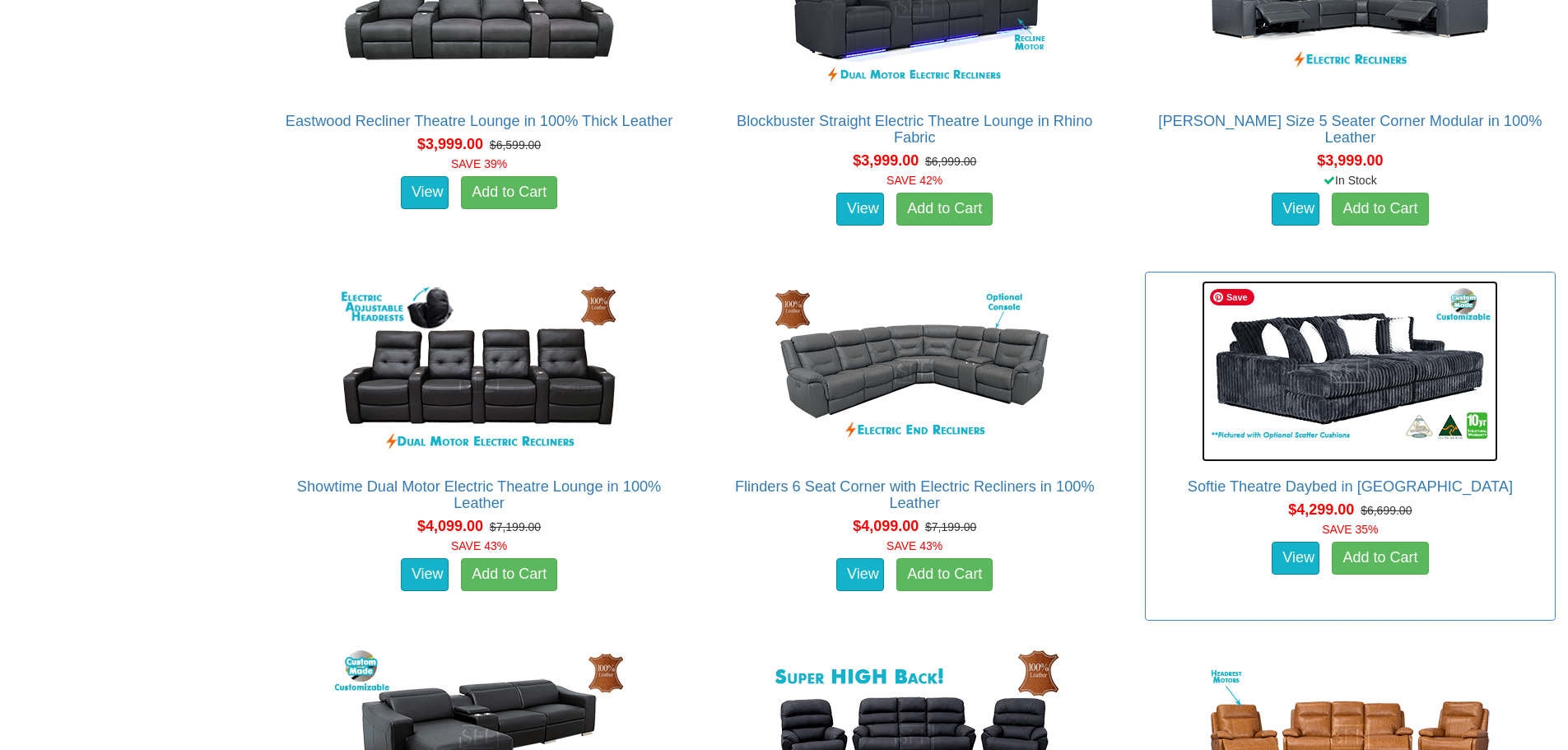
click at [1316, 391] on img at bounding box center [1349, 371] width 296 height 181
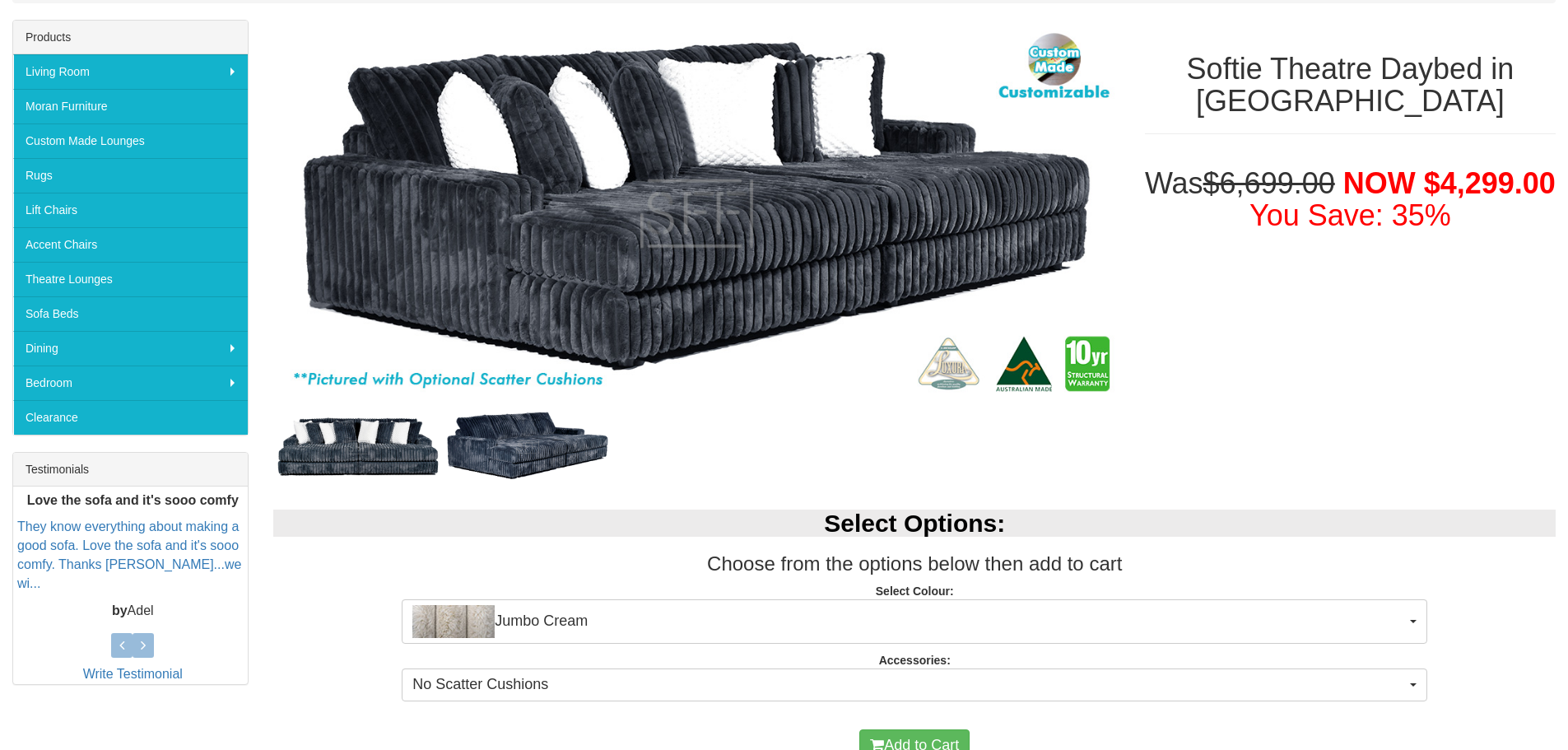
scroll to position [329, 0]
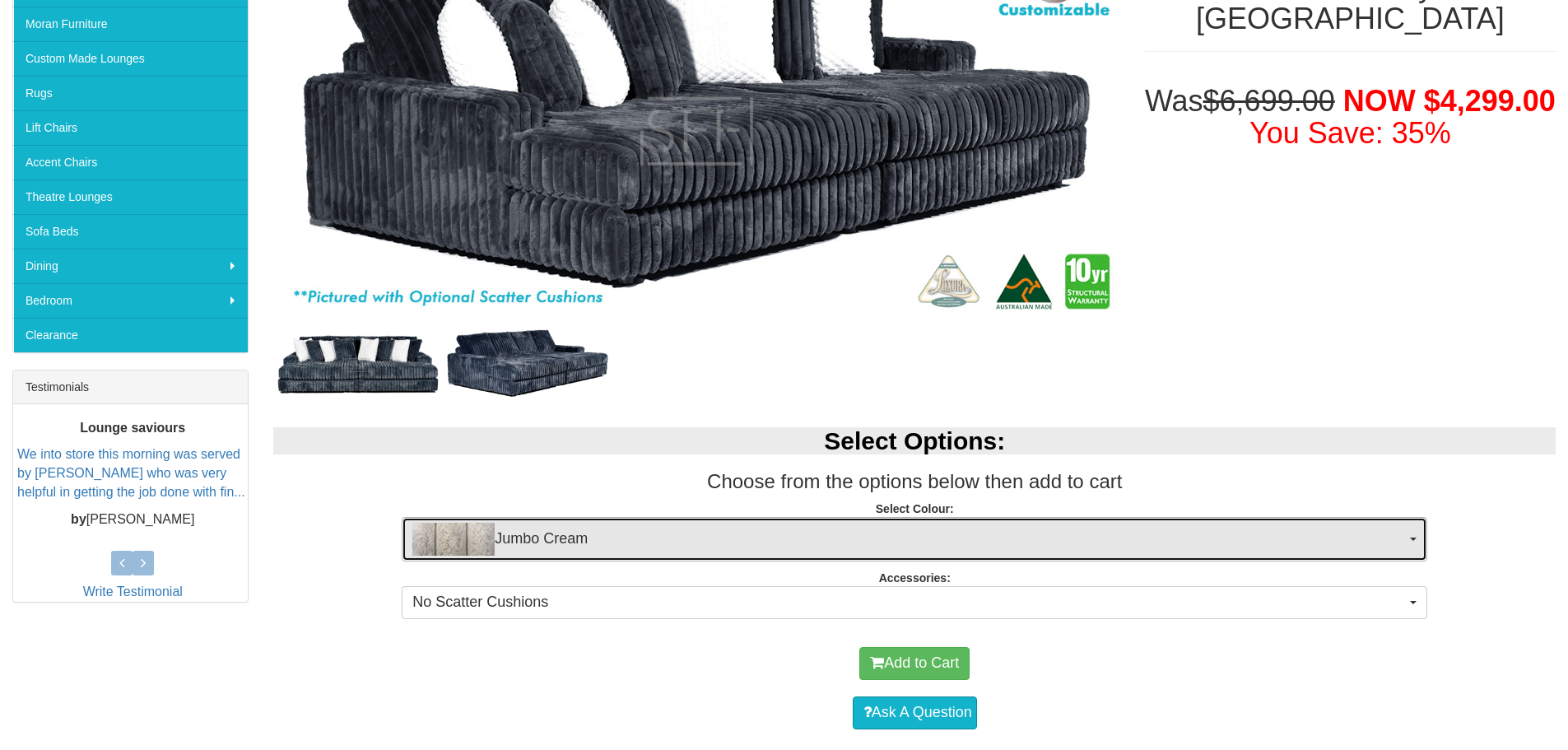
click at [1373, 539] on span "Jumbo Cream" at bounding box center [908, 539] width 993 height 33
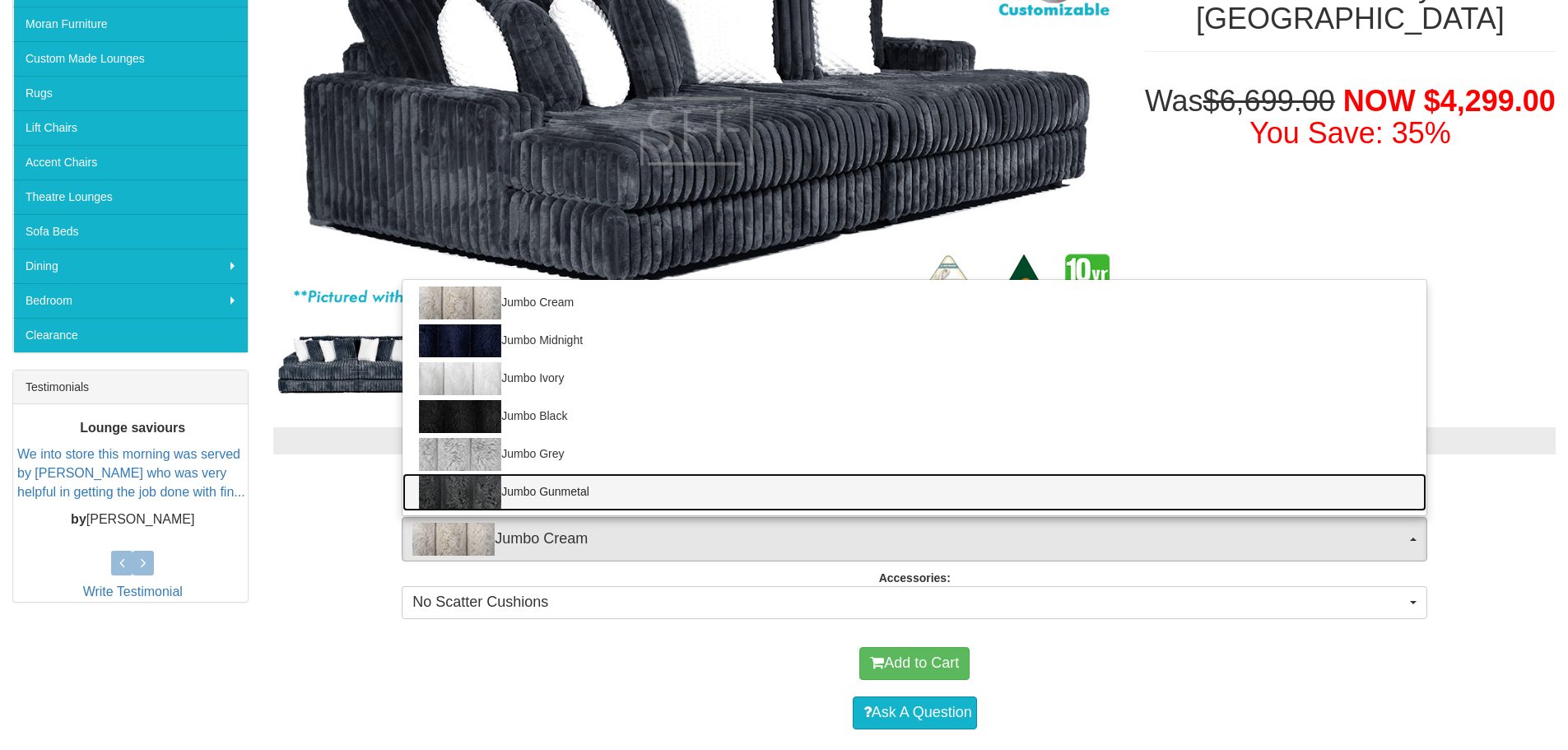
click at [889, 495] on link "Jumbo Gunmetal" at bounding box center [914, 492] width 1024 height 38
select select "1960"
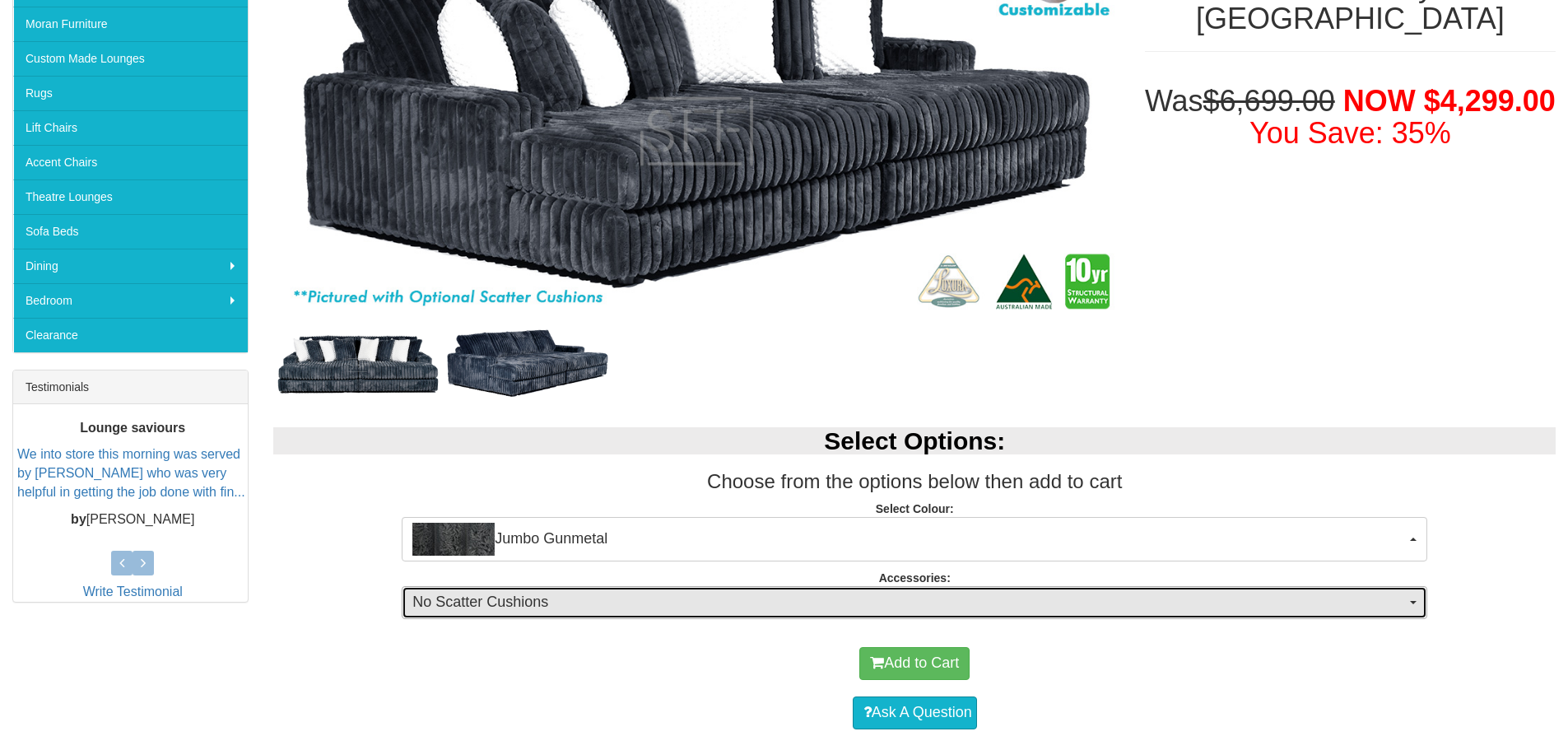
click at [724, 594] on span "No Scatter Cushions" at bounding box center [908, 602] width 993 height 22
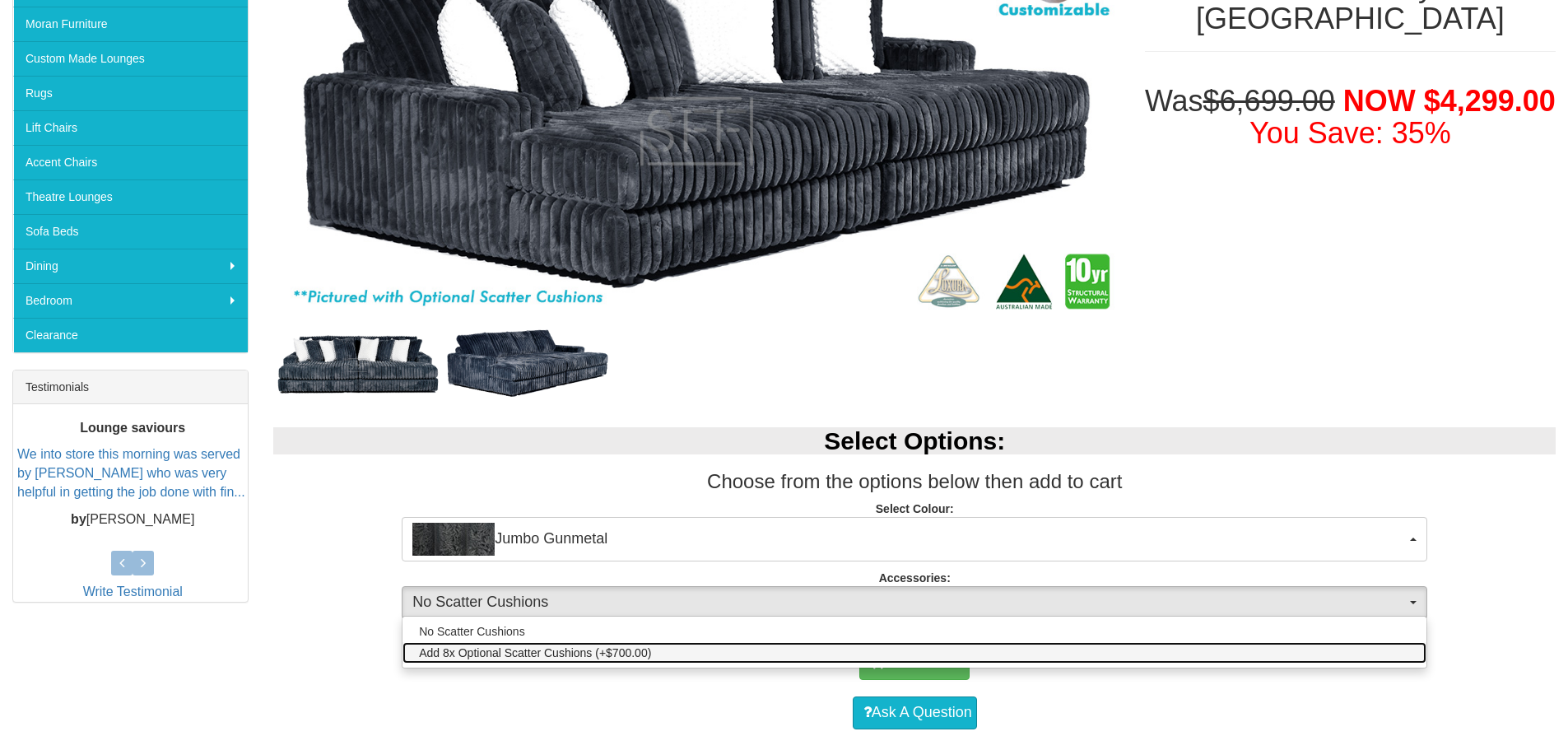
click at [571, 650] on span "Add 8x Optional Scatter Cushions (+$700.00)" at bounding box center [534, 652] width 232 height 17
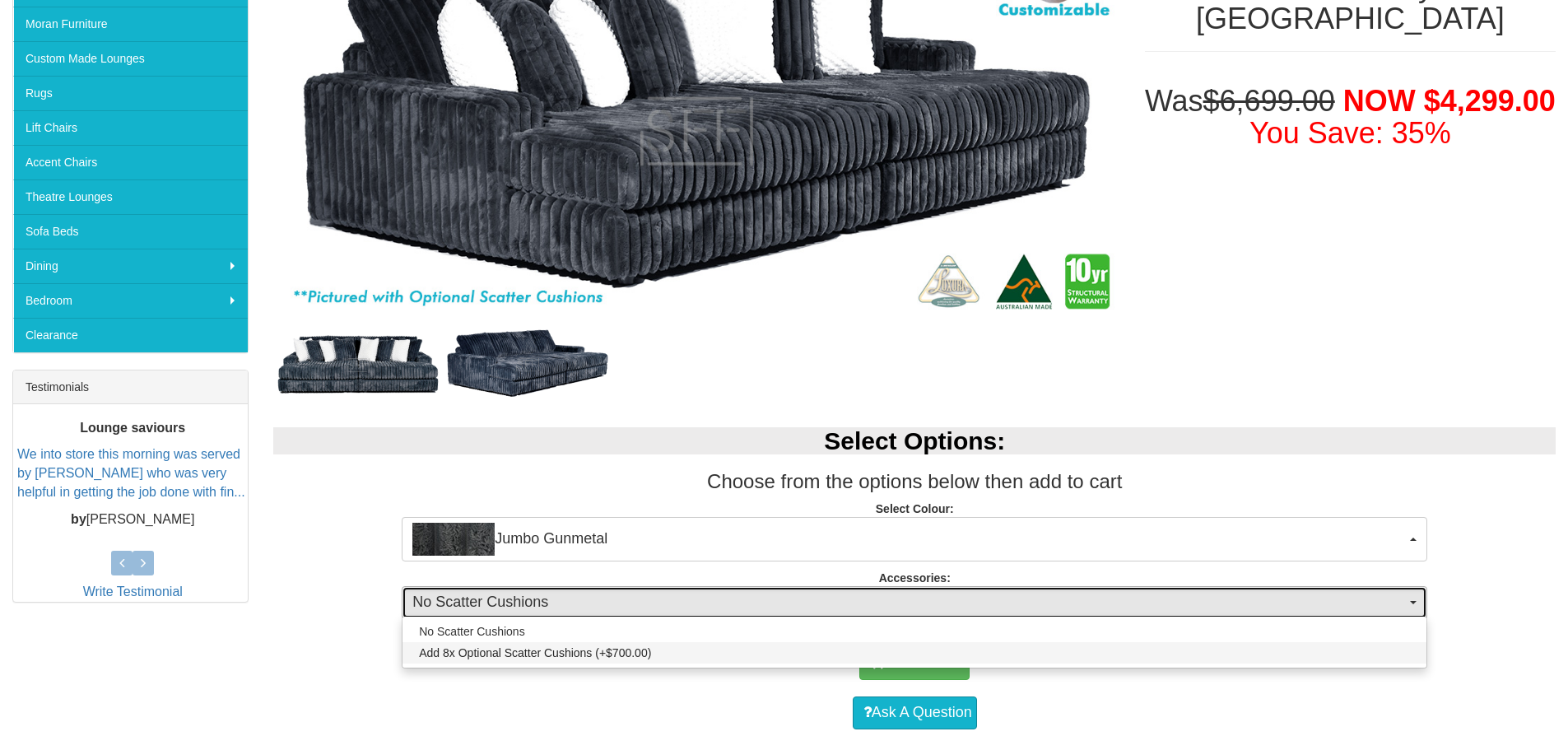
select select "1990"
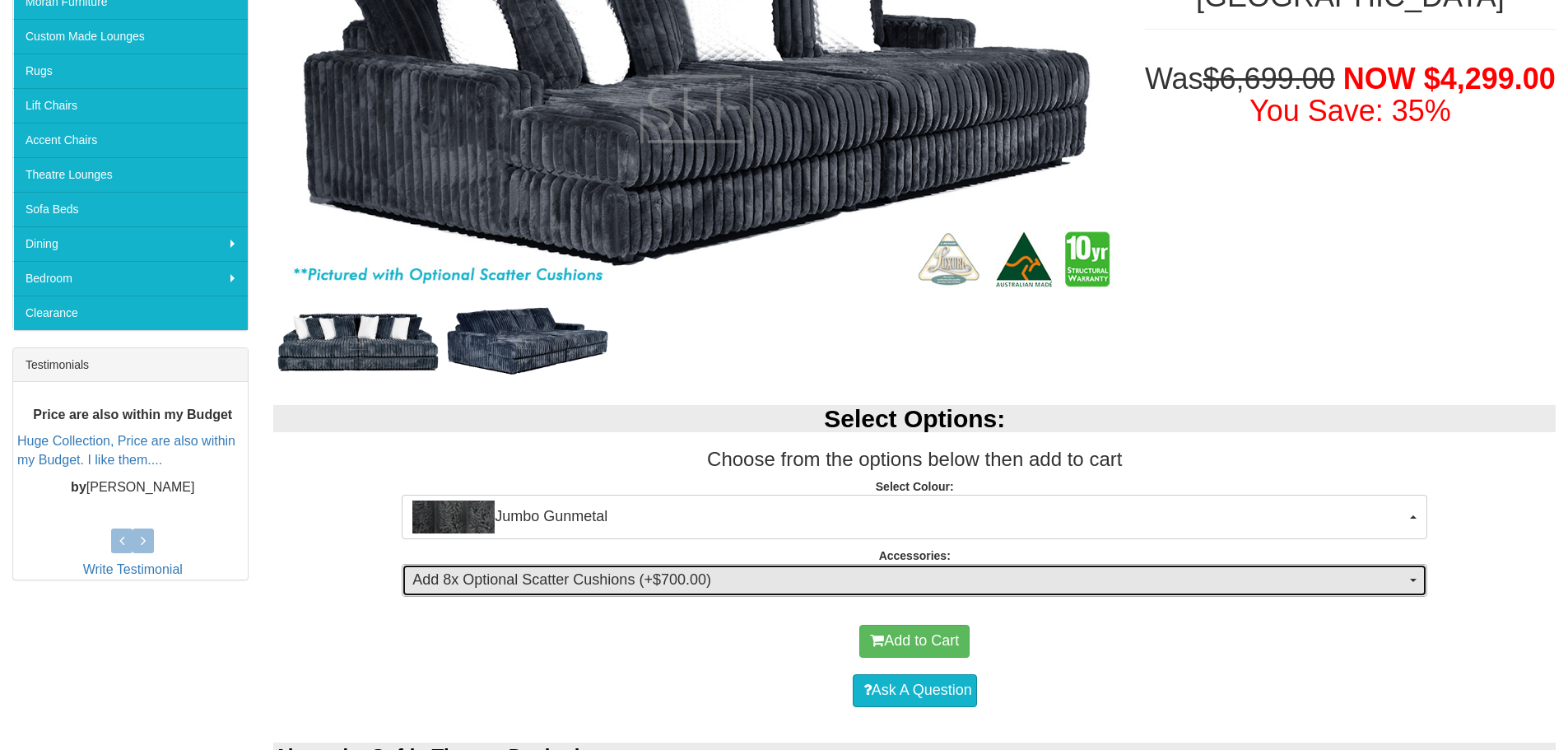
scroll to position [433, 0]
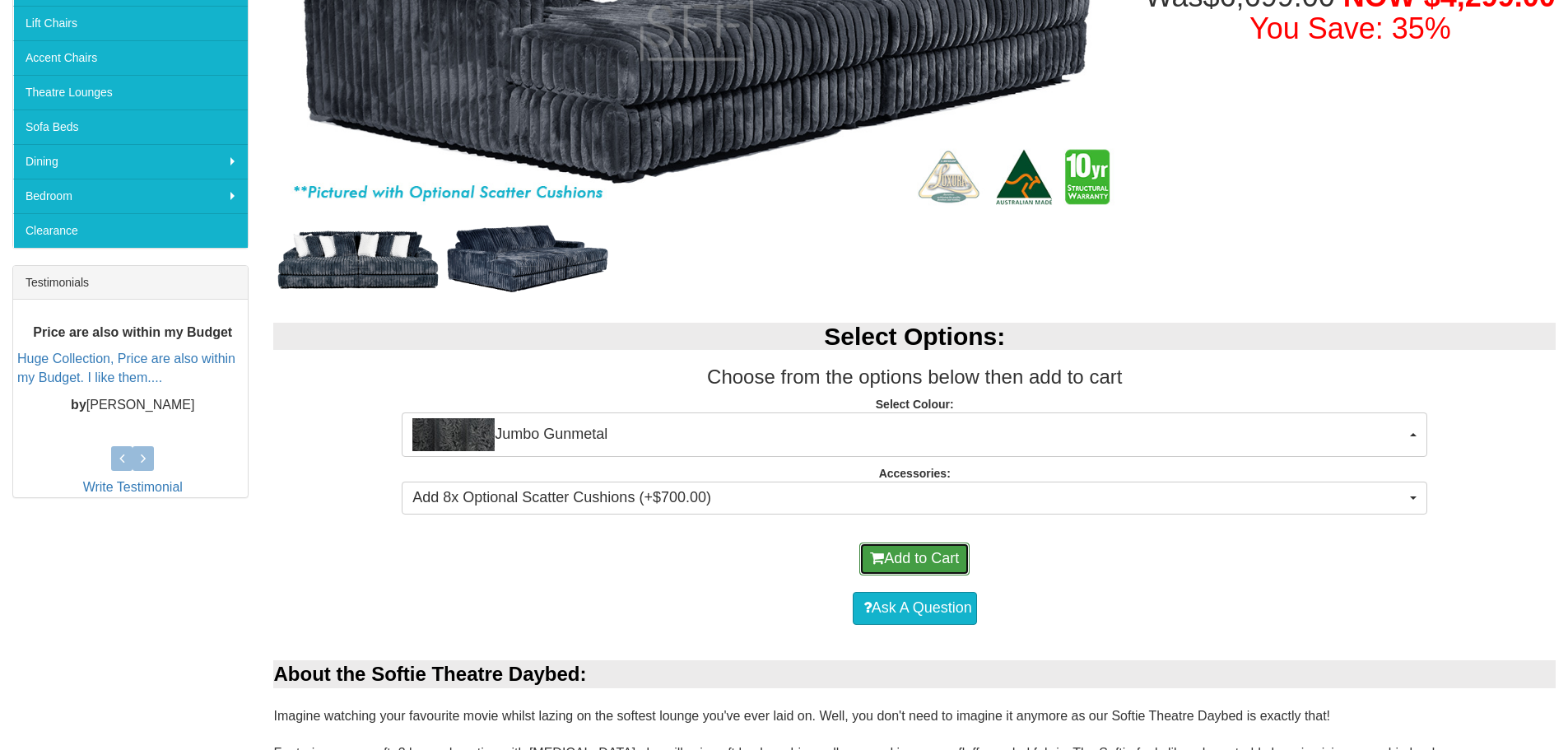
click at [903, 546] on button "Add to Cart" at bounding box center [914, 559] width 110 height 33
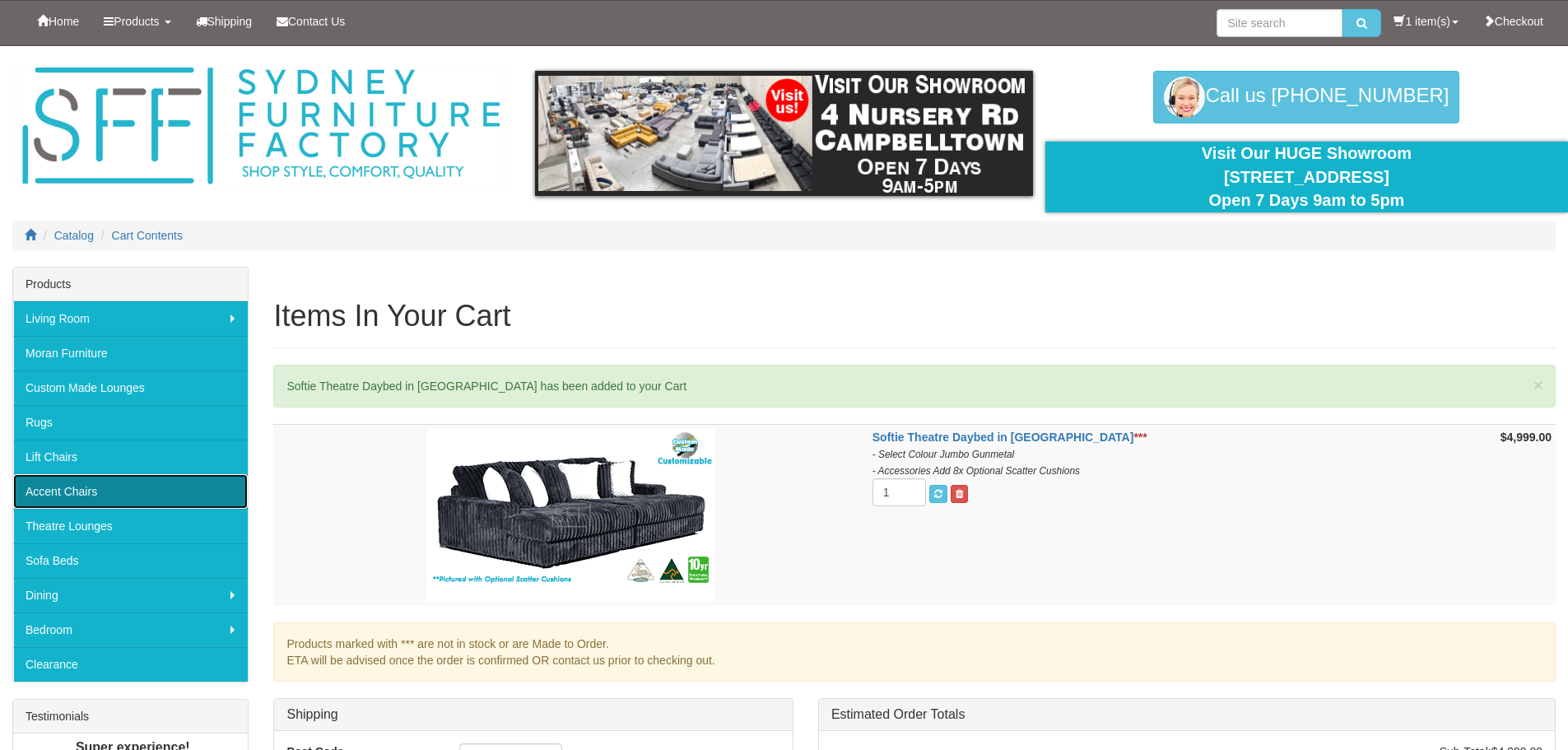
click at [91, 498] on link "Accent Chairs" at bounding box center [129, 490] width 234 height 34
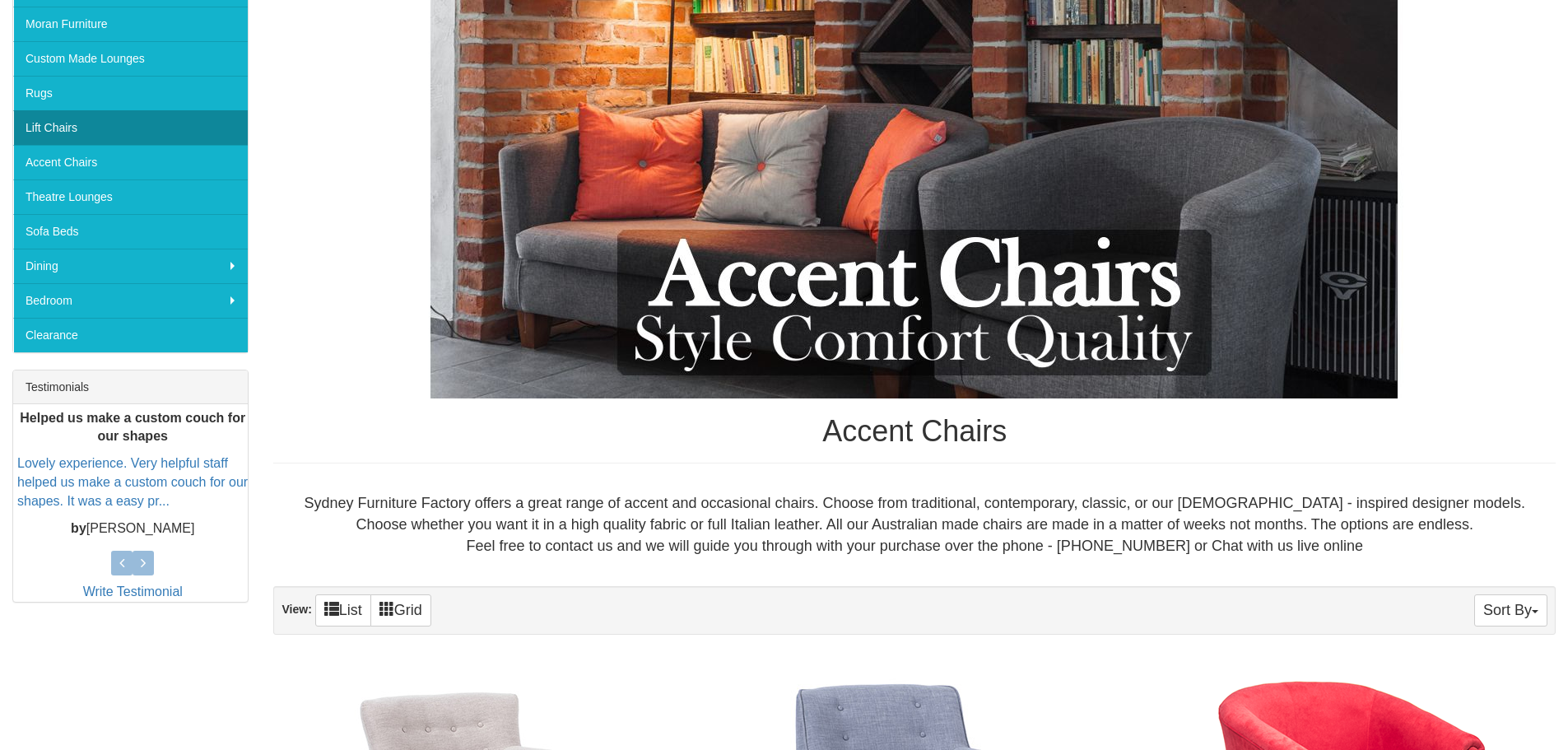
scroll to position [247, 0]
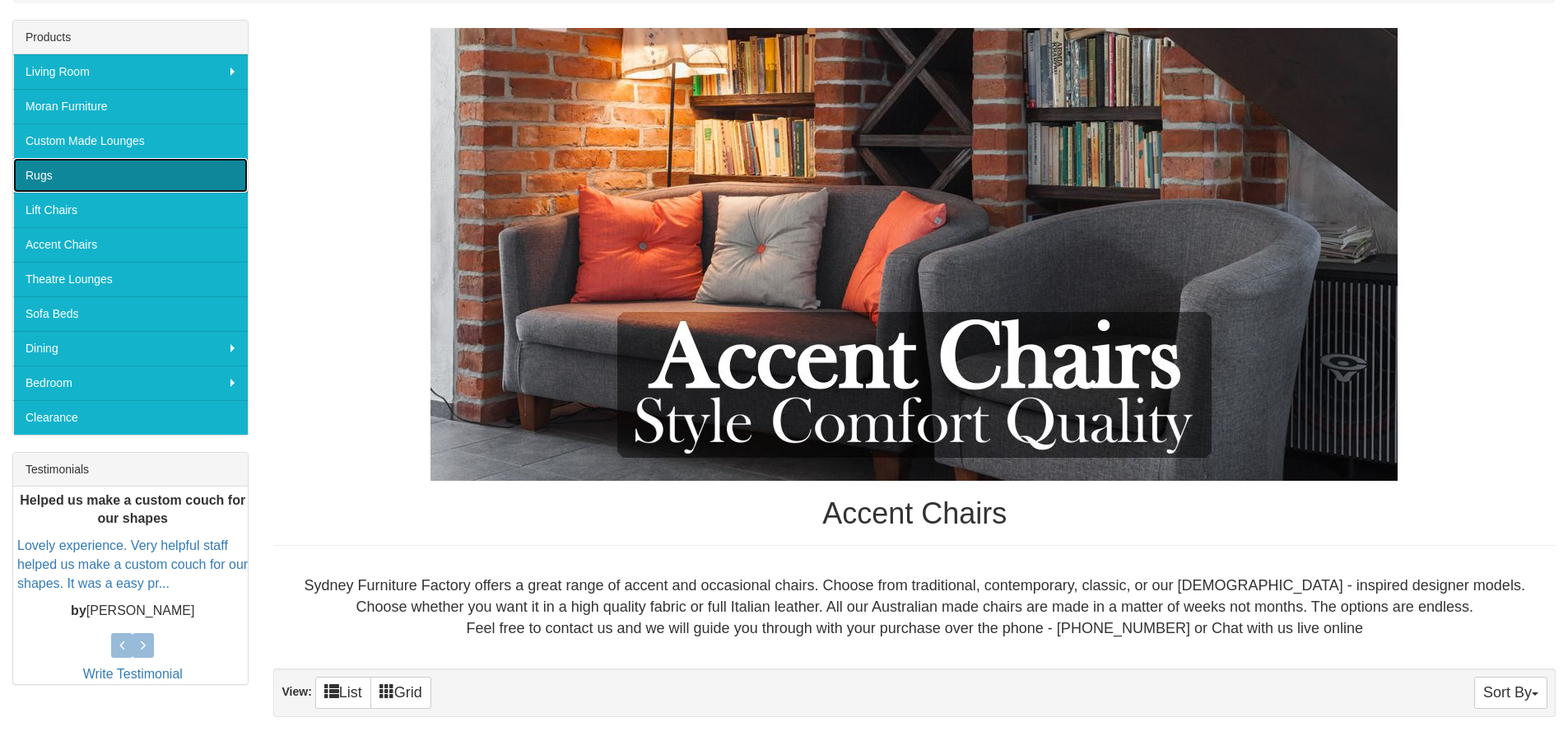
click at [181, 168] on link "Rugs" at bounding box center [129, 175] width 234 height 34
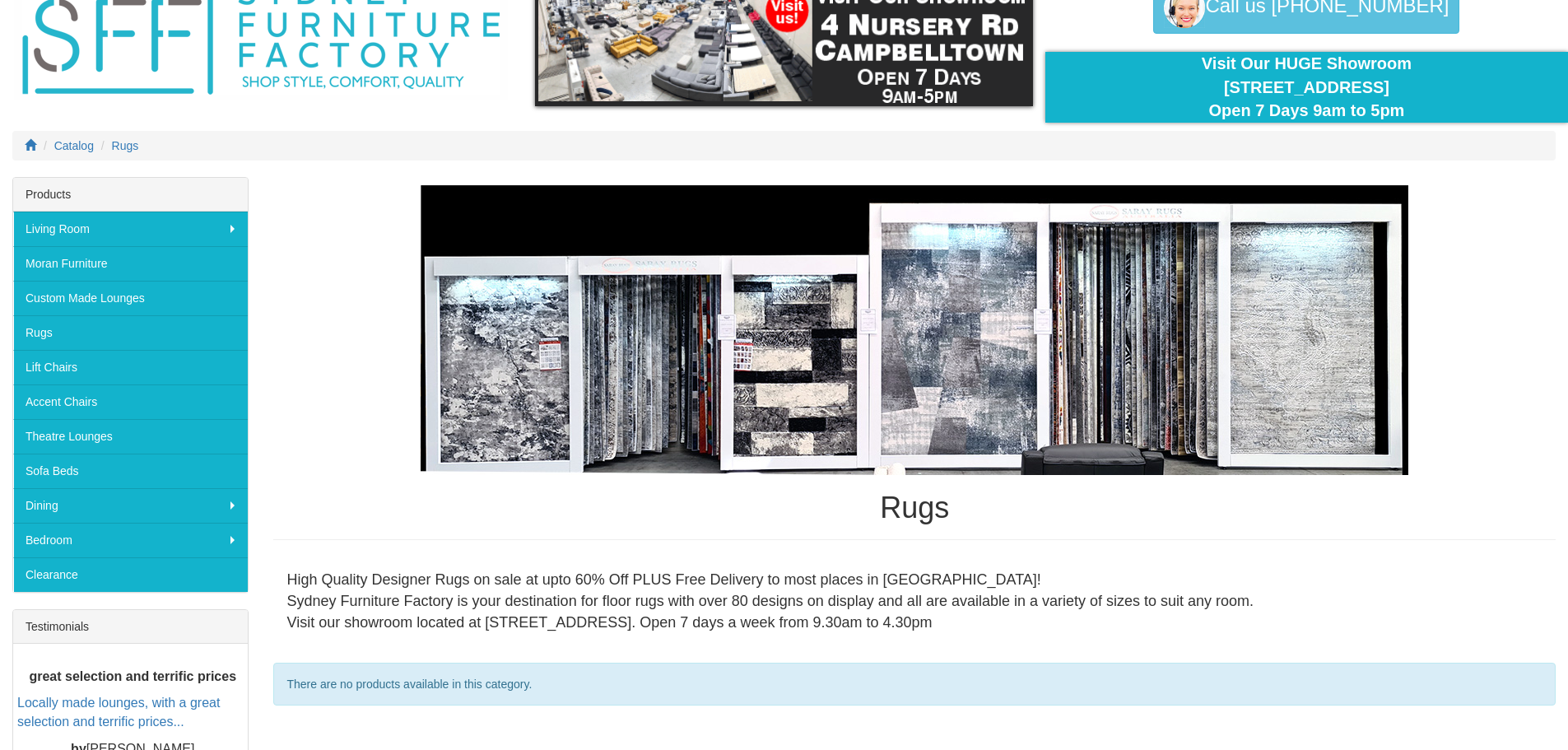
scroll to position [82, 0]
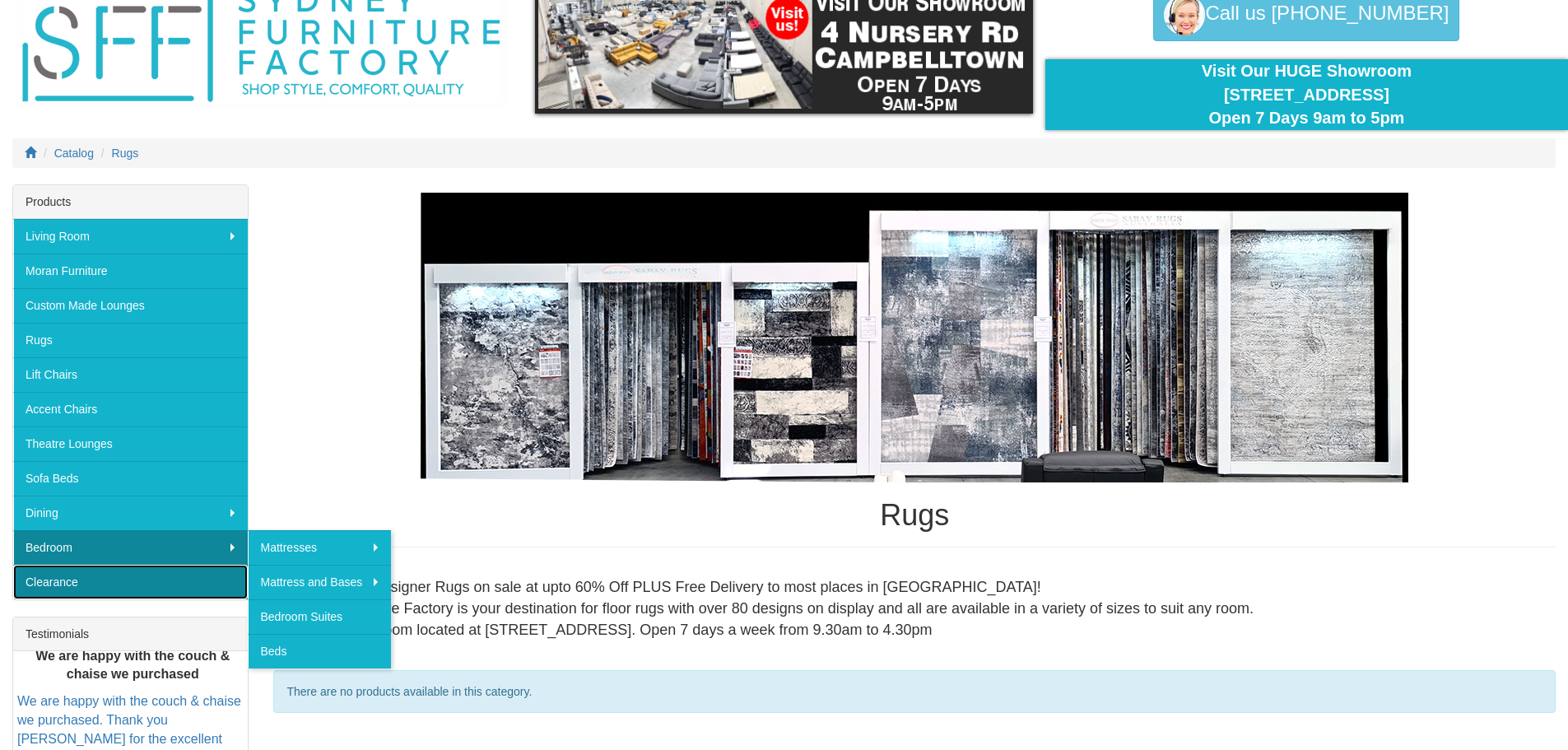
click at [207, 578] on link "Clearance" at bounding box center [129, 581] width 234 height 34
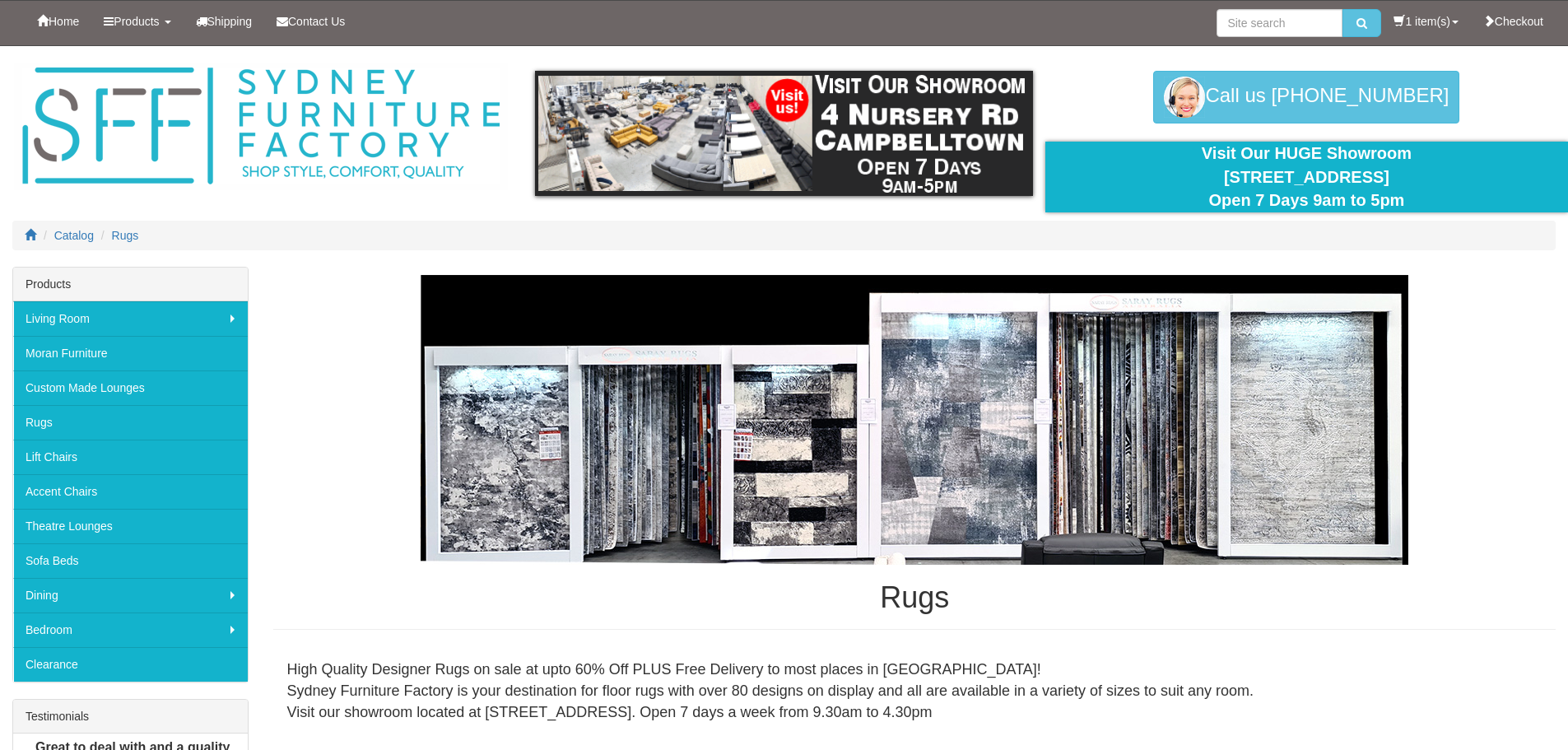
scroll to position [82, 0]
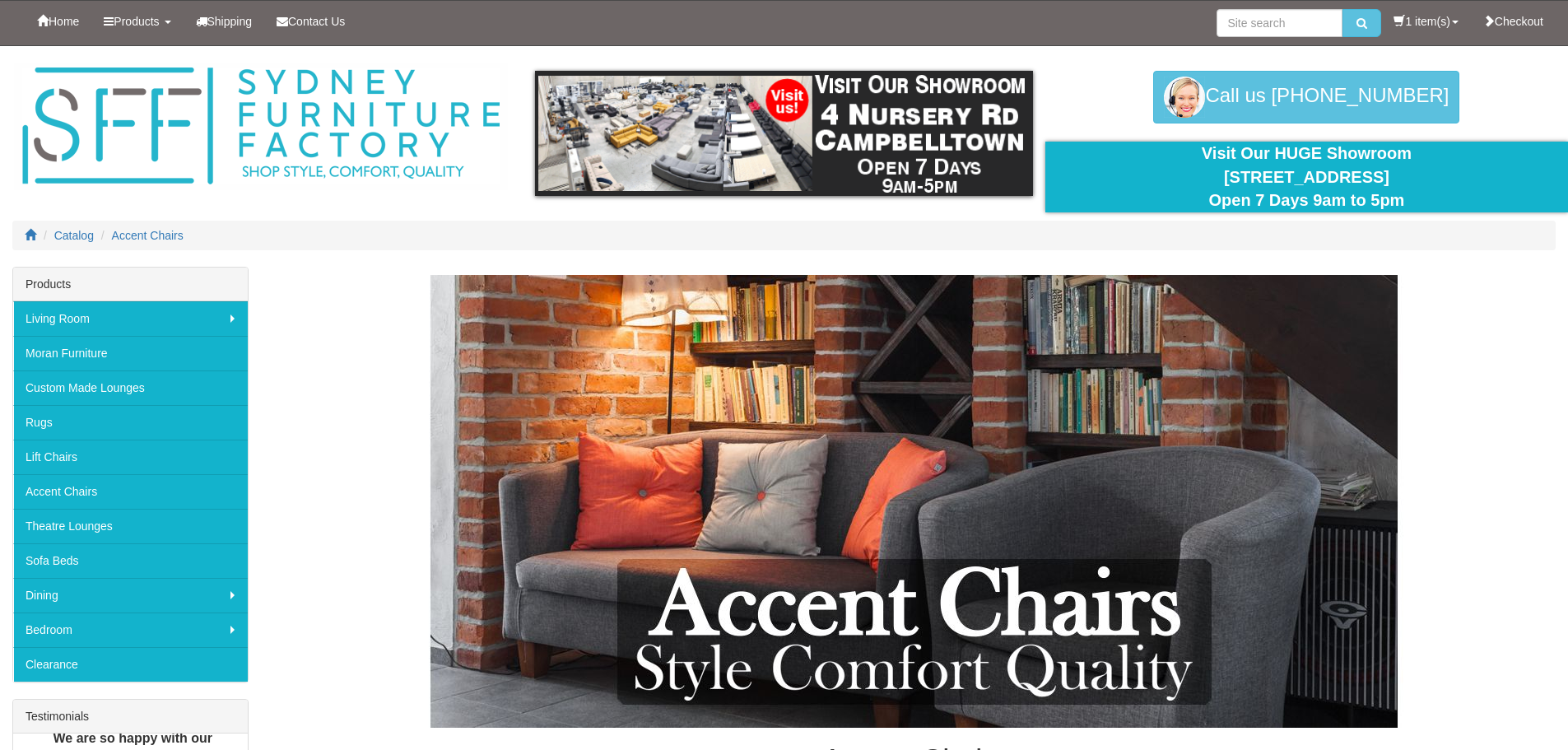
scroll to position [247, 0]
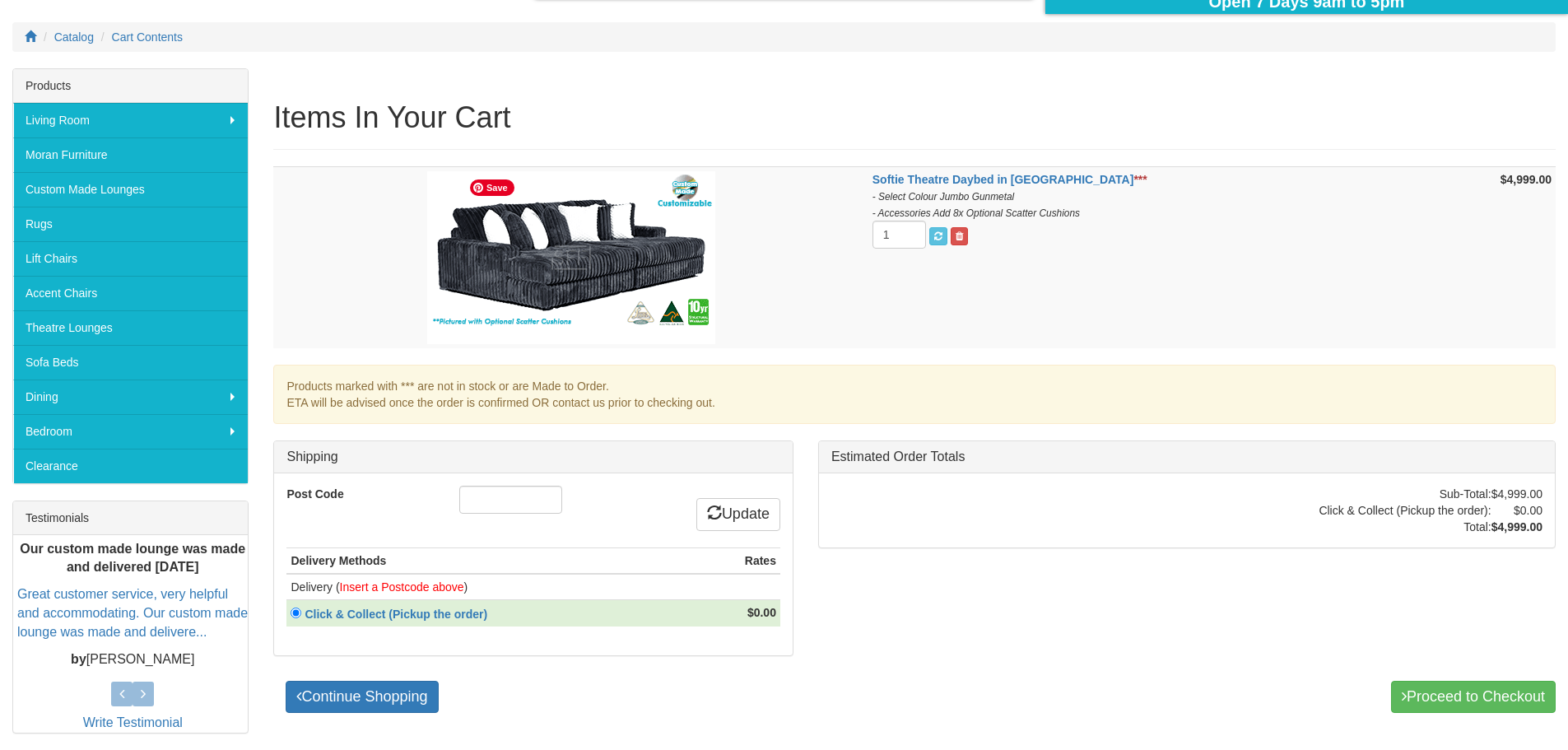
scroll to position [247, 0]
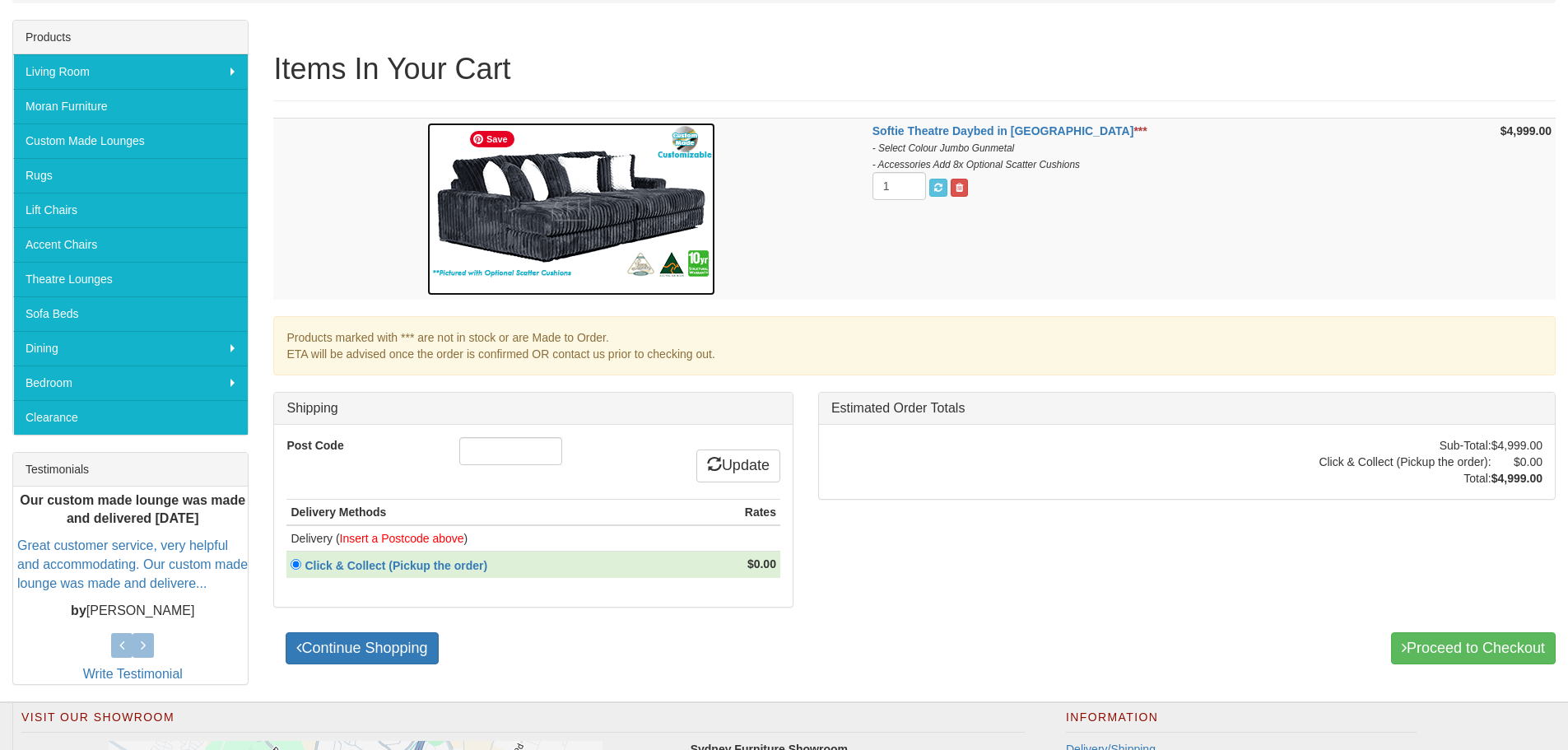
click at [677, 225] on img at bounding box center [572, 209] width 288 height 173
